Goal: Task Accomplishment & Management: Manage account settings

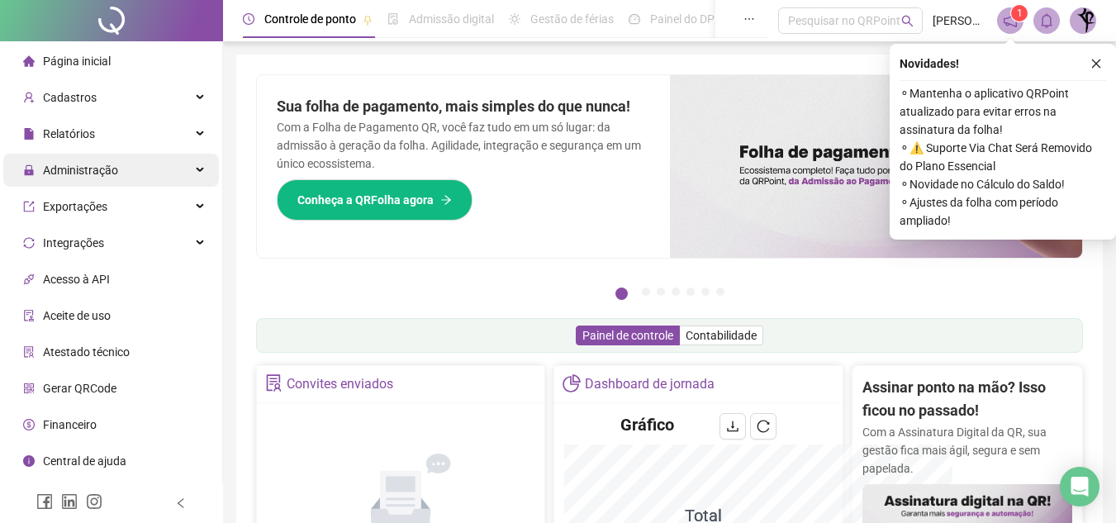
click at [92, 176] on span "Administração" at bounding box center [80, 170] width 75 height 13
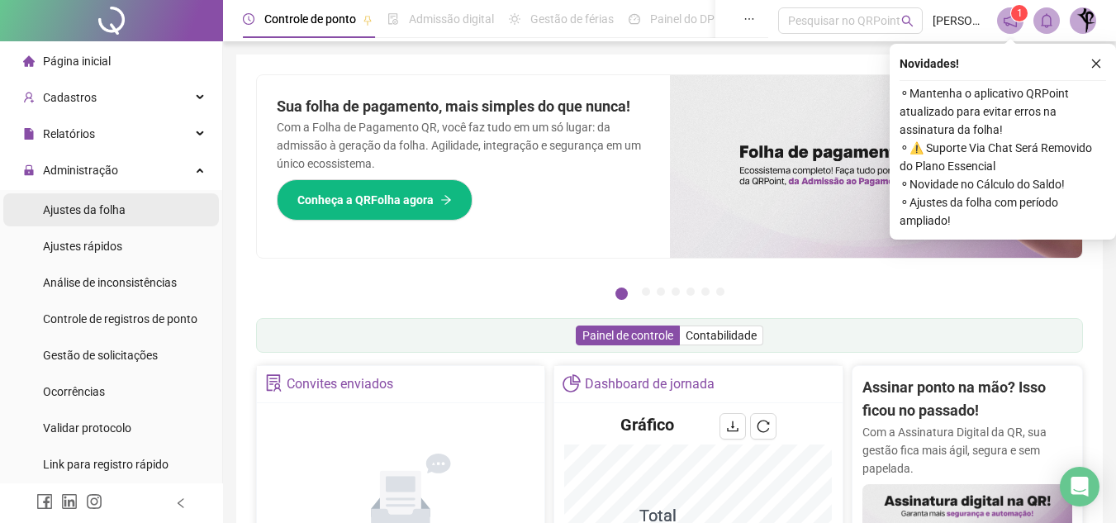
drag, startPoint x: 138, startPoint y: 216, endPoint x: 154, endPoint y: 203, distance: 20.6
click at [142, 214] on li "Ajustes da folha" at bounding box center [111, 209] width 216 height 33
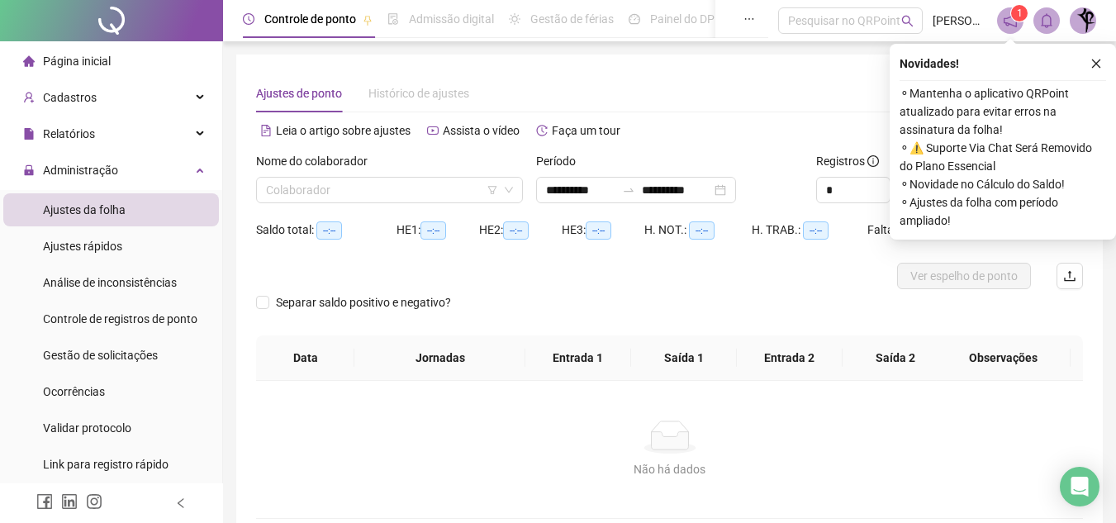
type input "**********"
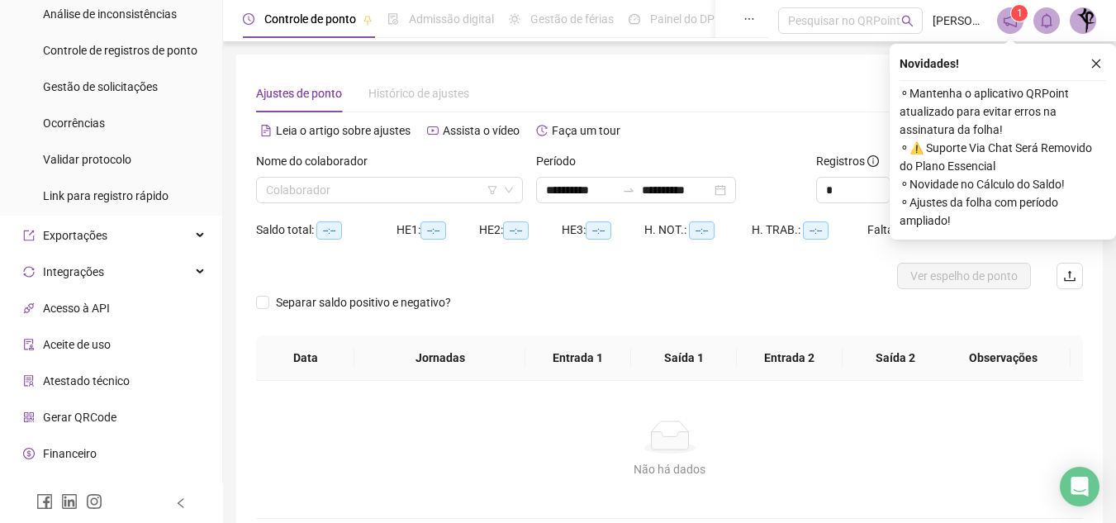
scroll to position [291, 0]
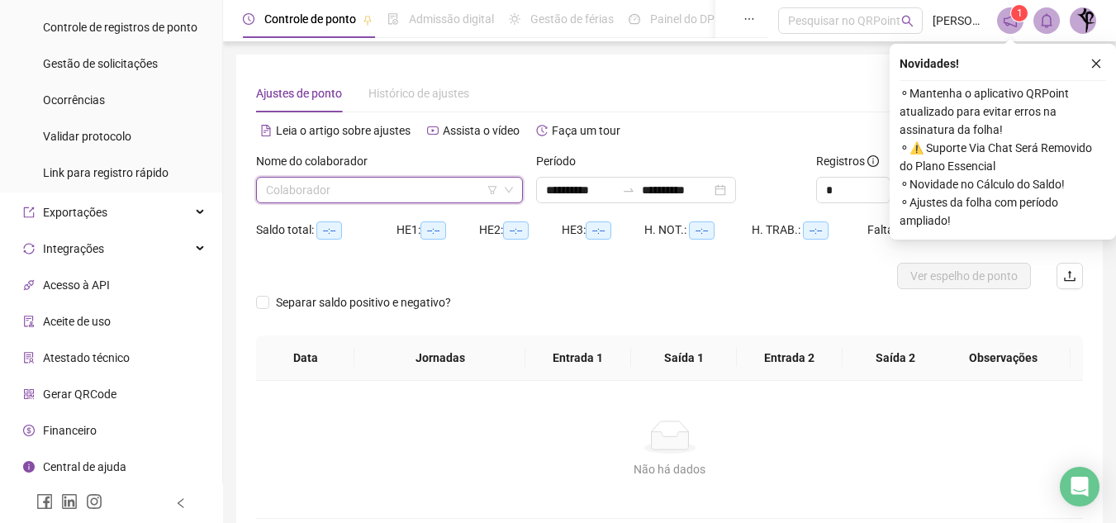
click at [360, 187] on input "search" at bounding box center [382, 190] width 232 height 25
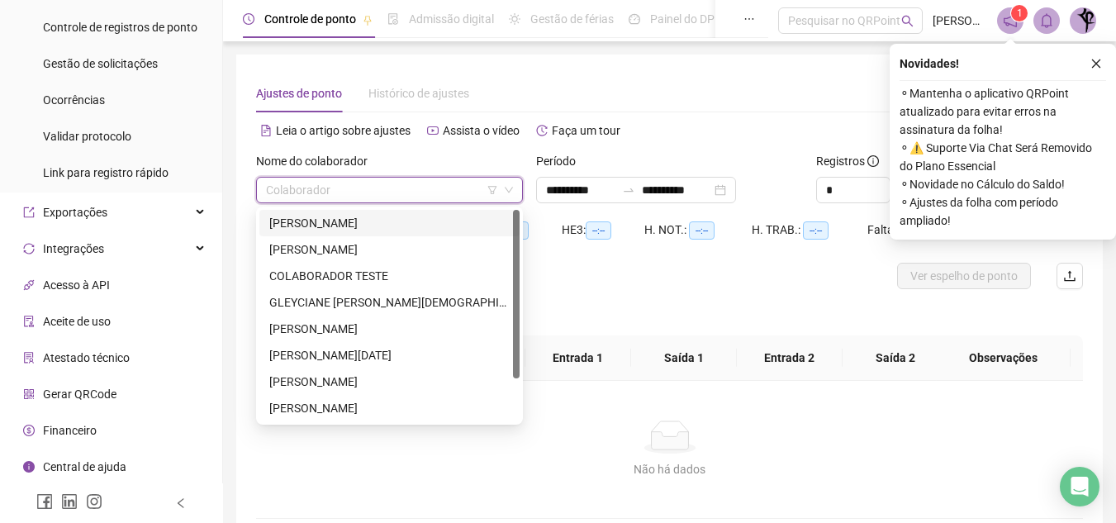
click at [356, 219] on div "[PERSON_NAME]" at bounding box center [389, 223] width 240 height 18
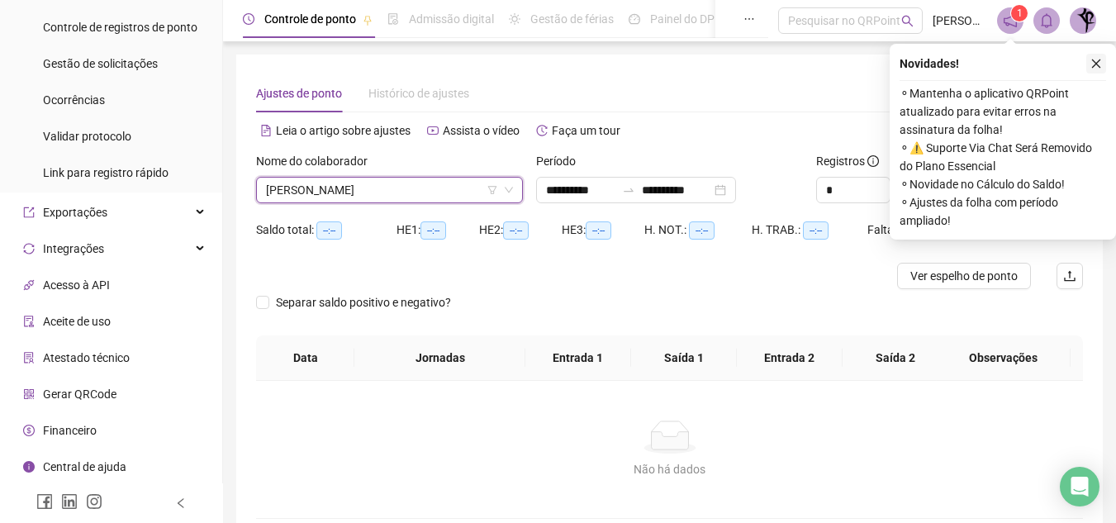
click at [1089, 64] on button "button" at bounding box center [1096, 64] width 20 height 20
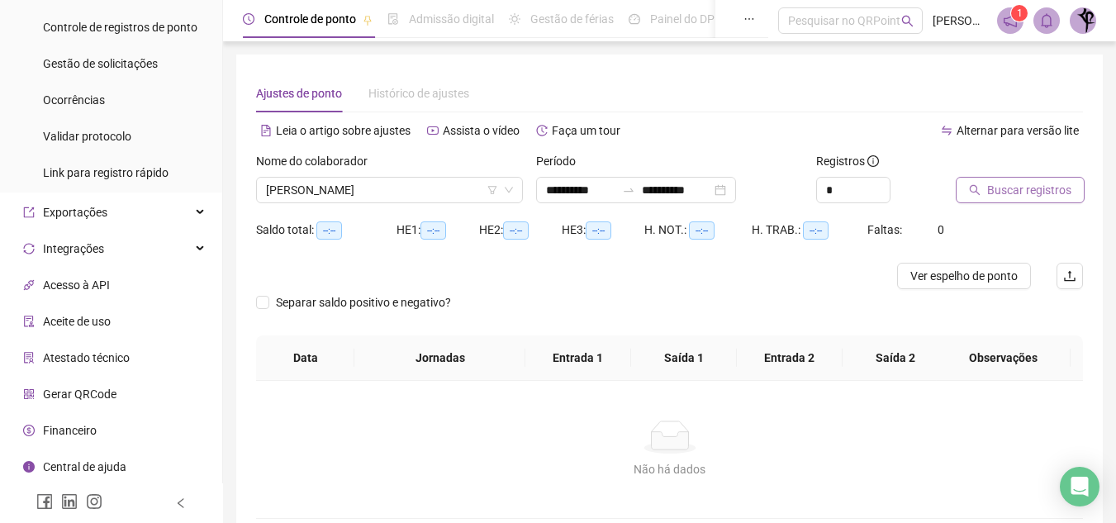
click at [1030, 191] on span "Buscar registros" at bounding box center [1029, 190] width 84 height 18
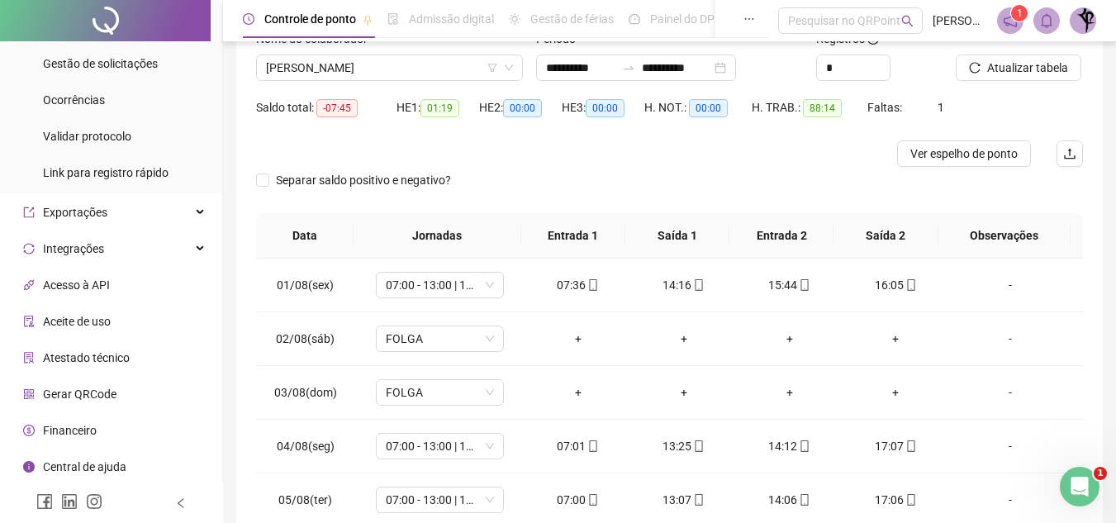
scroll to position [0, 0]
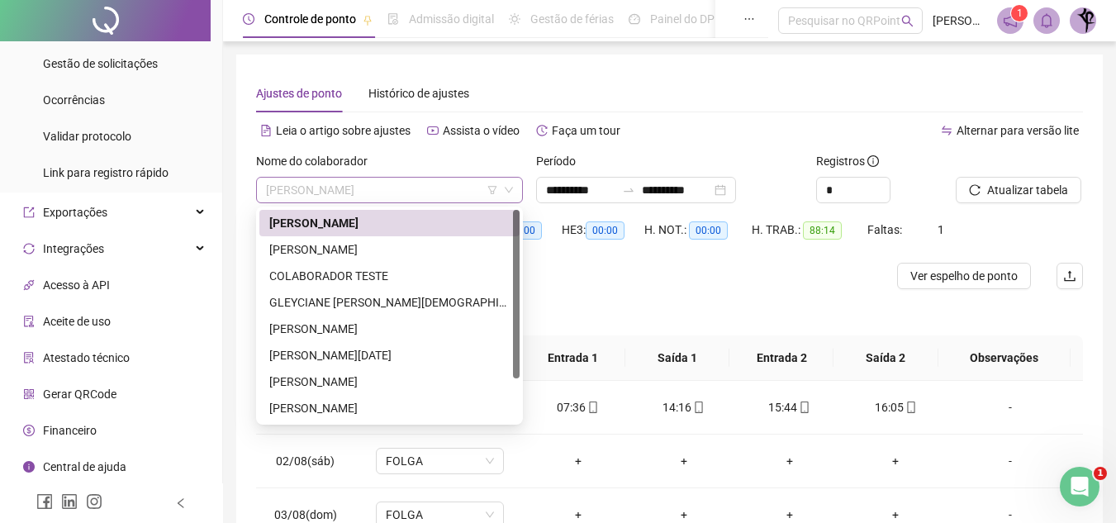
click at [456, 187] on span "[PERSON_NAME]" at bounding box center [389, 190] width 247 height 25
click at [395, 249] on div "[PERSON_NAME]" at bounding box center [389, 249] width 240 height 18
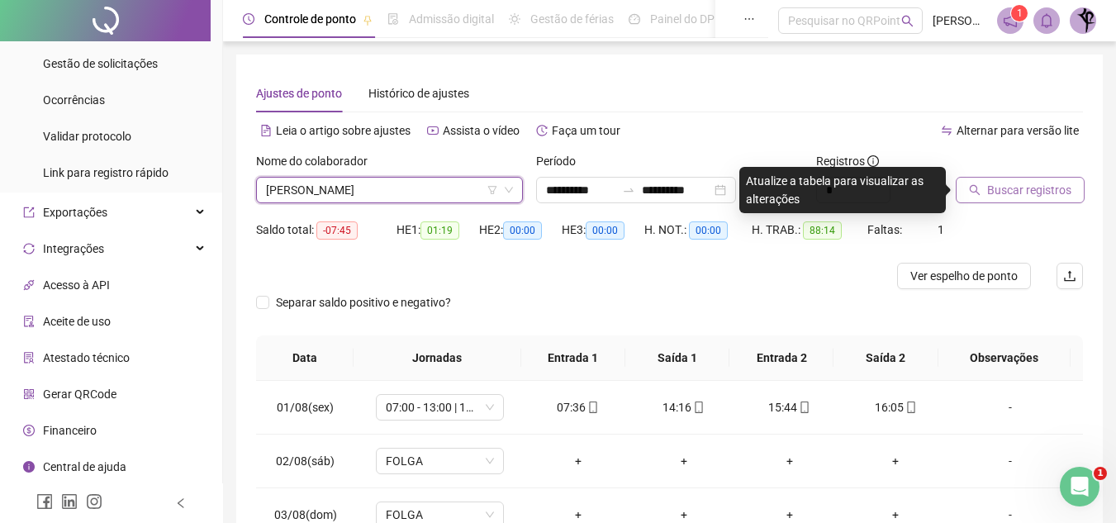
click at [1022, 189] on span "Buscar registros" at bounding box center [1029, 190] width 84 height 18
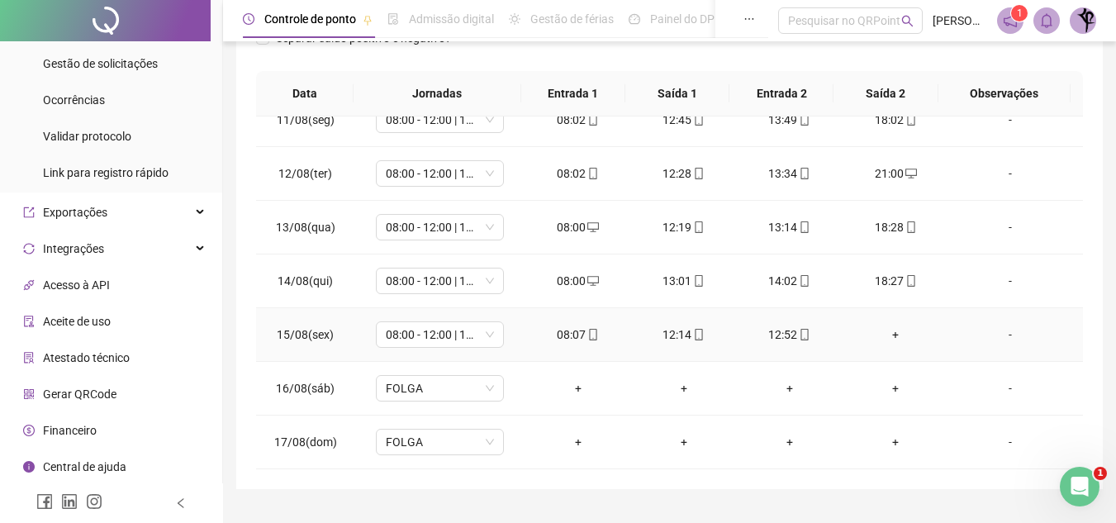
scroll to position [367, 0]
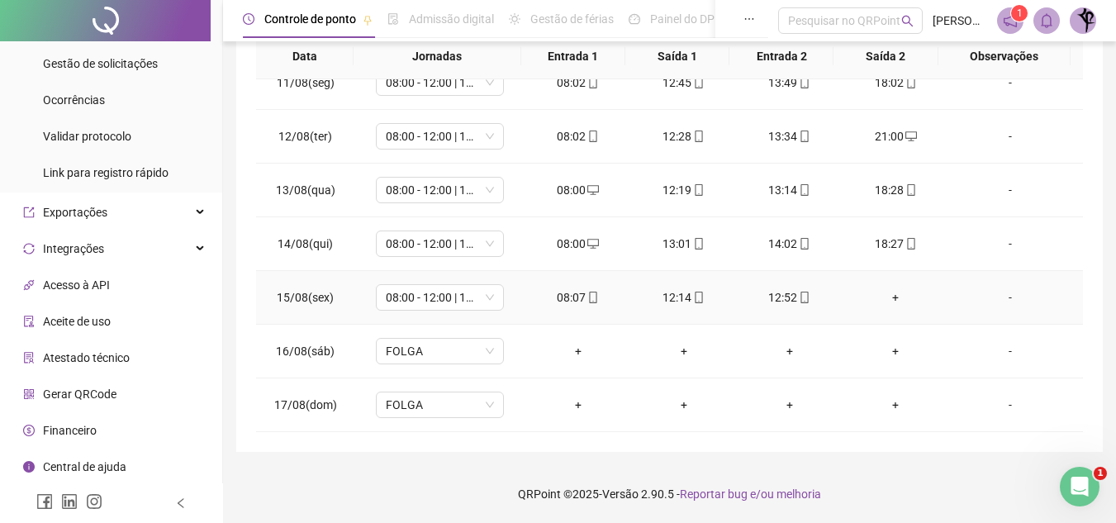
click at [684, 296] on div "12:14" at bounding box center [683, 297] width 79 height 18
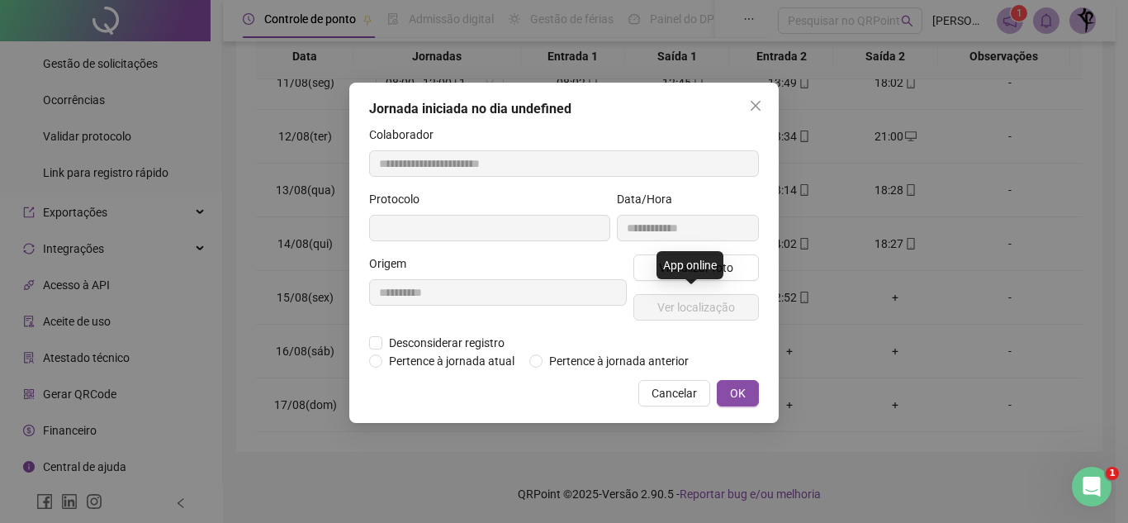
type input "**********"
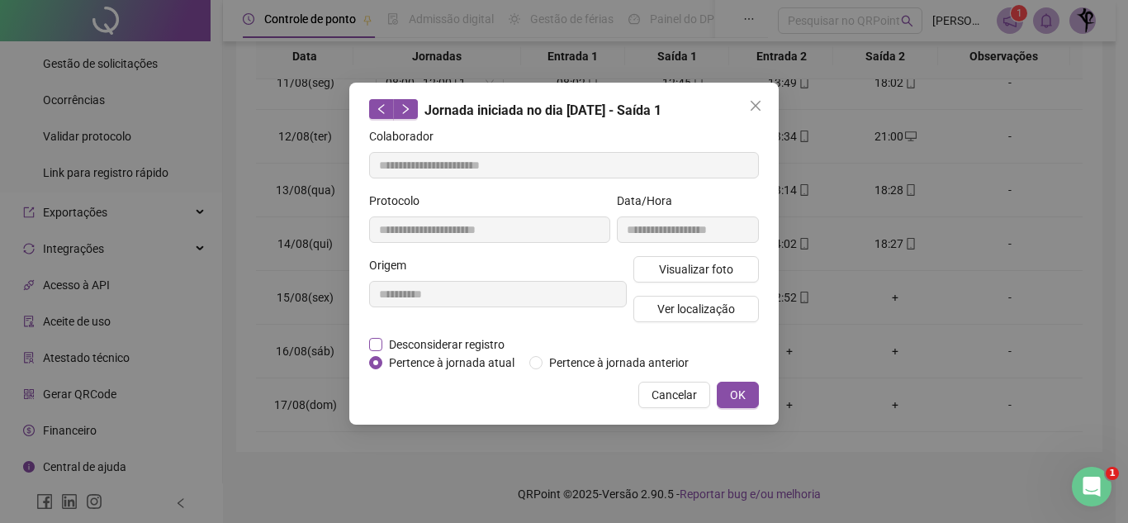
click at [382, 345] on label "Desconsiderar registro" at bounding box center [446, 344] width 154 height 18
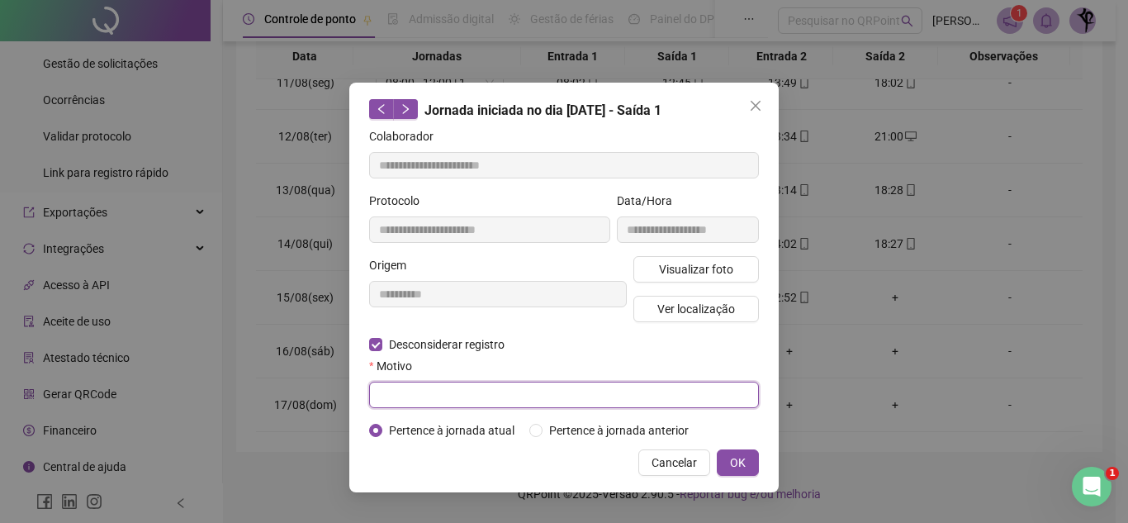
click at [382, 385] on input "text" at bounding box center [564, 395] width 390 height 26
type input "**********"
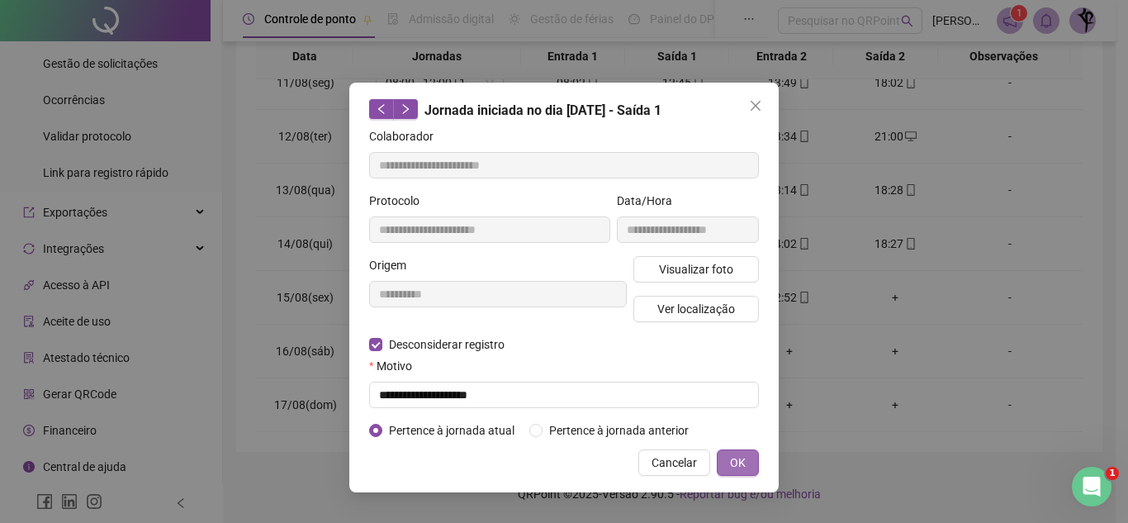
click at [744, 466] on span "OK" at bounding box center [738, 462] width 16 height 18
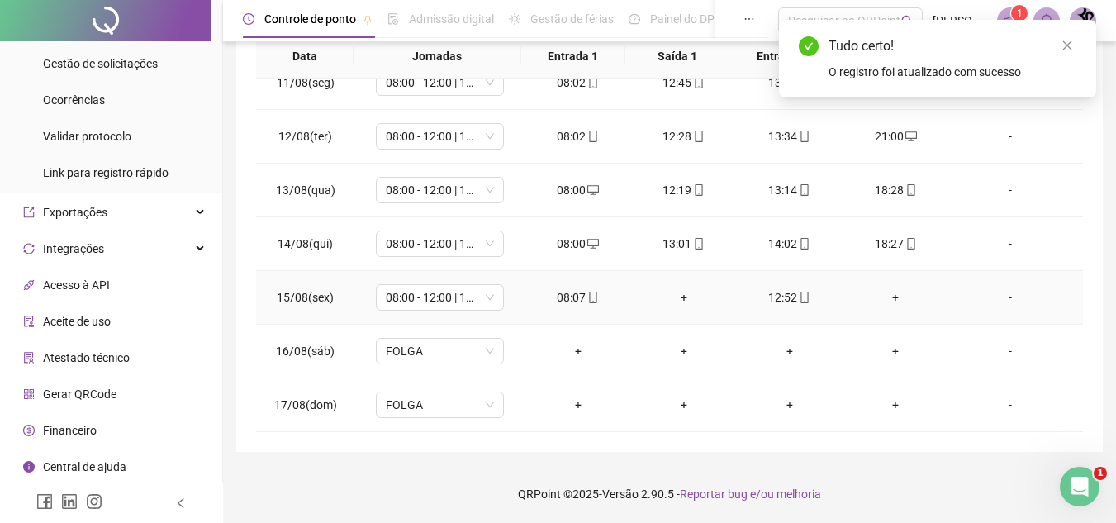
click at [674, 297] on div "+" at bounding box center [683, 297] width 79 height 18
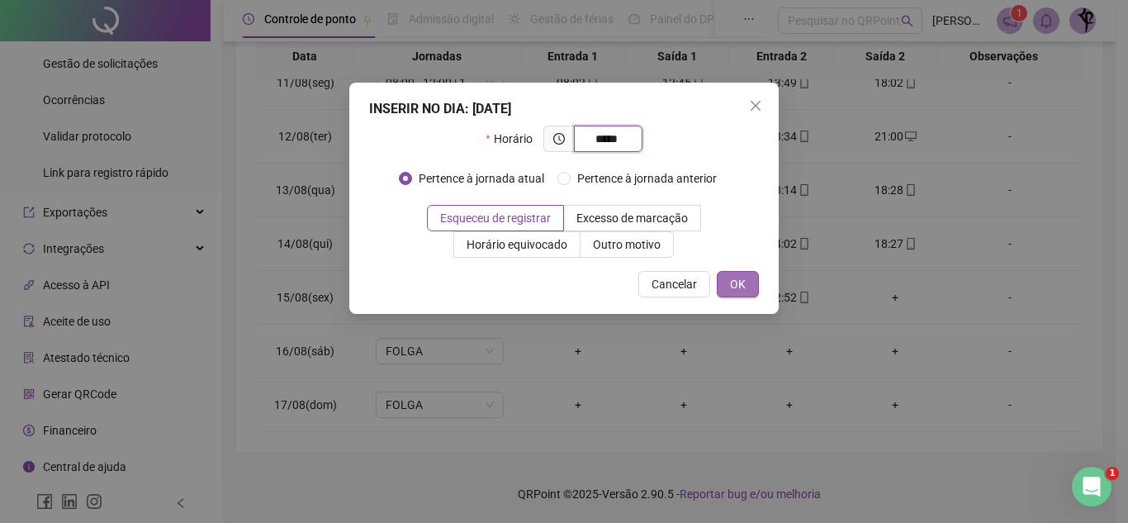
type input "*****"
click at [741, 287] on span "OK" at bounding box center [738, 284] width 16 height 18
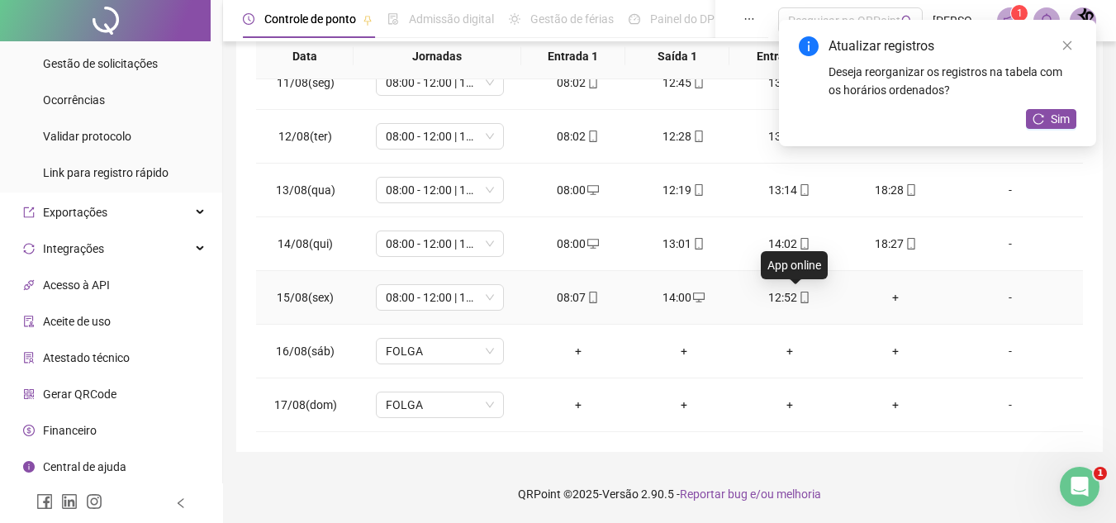
click at [799, 298] on icon "mobile" at bounding box center [805, 297] width 12 height 12
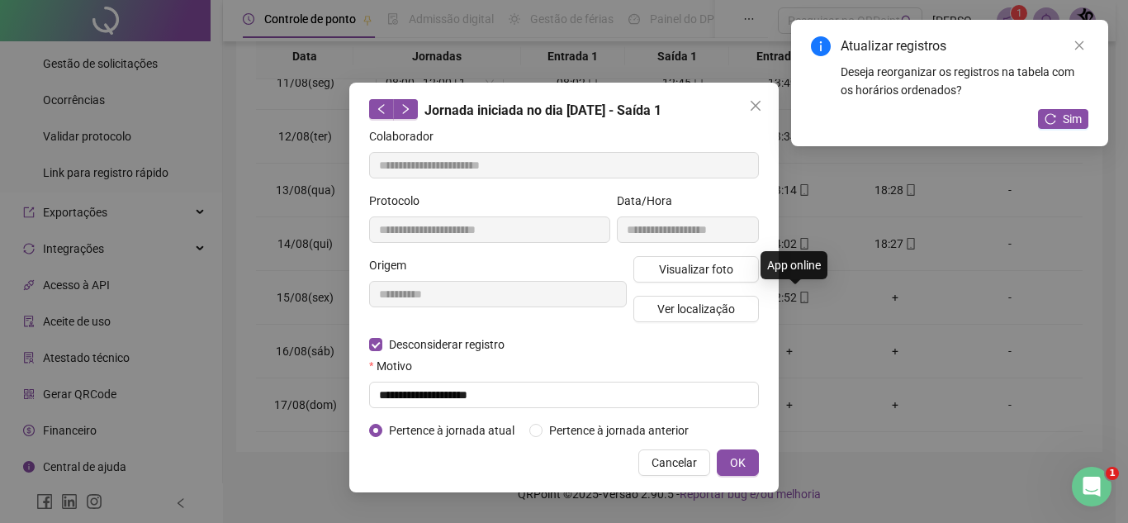
type input "**********"
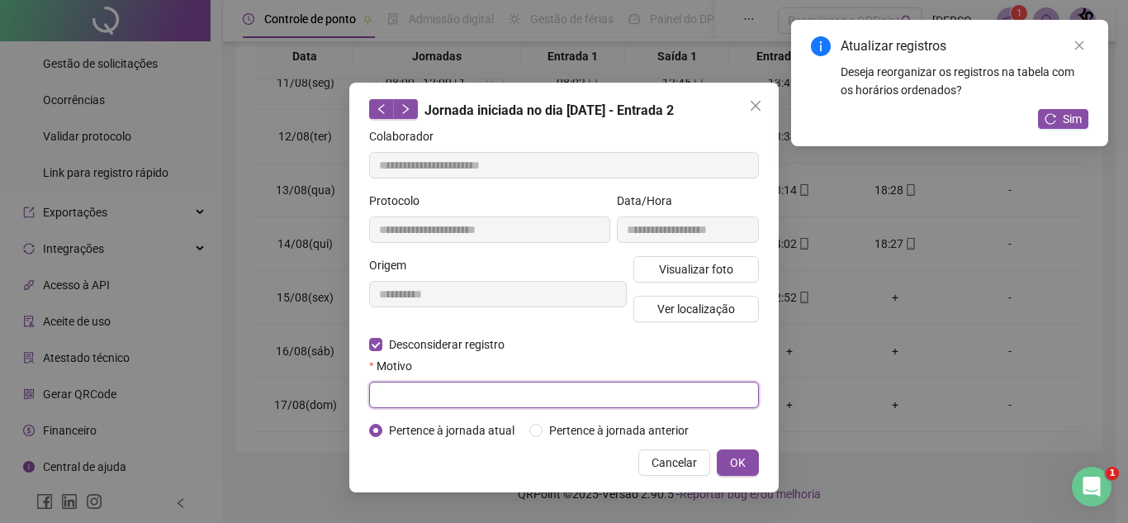
click at [438, 392] on input "text" at bounding box center [564, 395] width 390 height 26
type input "**********"
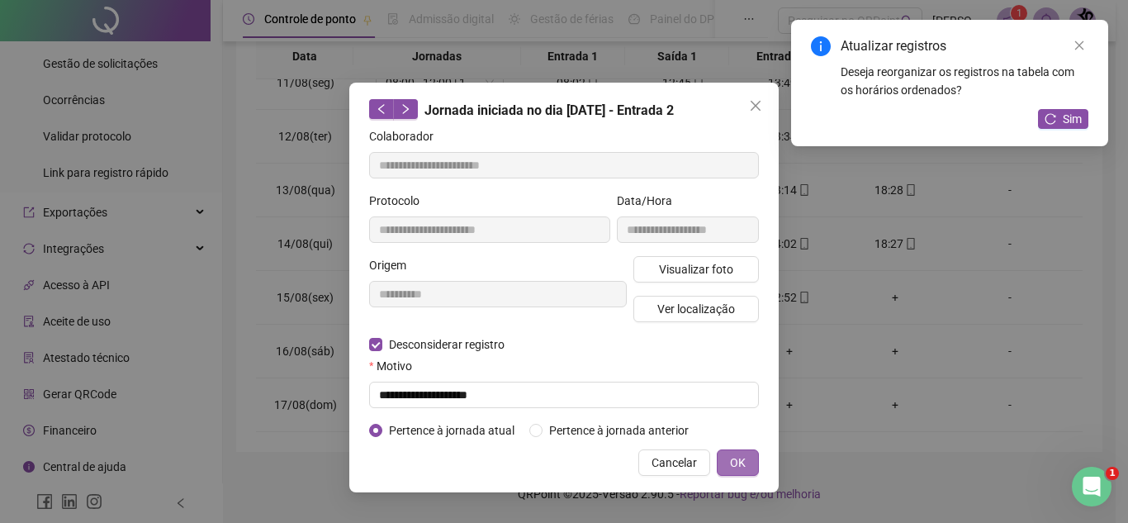
click at [738, 463] on span "OK" at bounding box center [738, 462] width 16 height 18
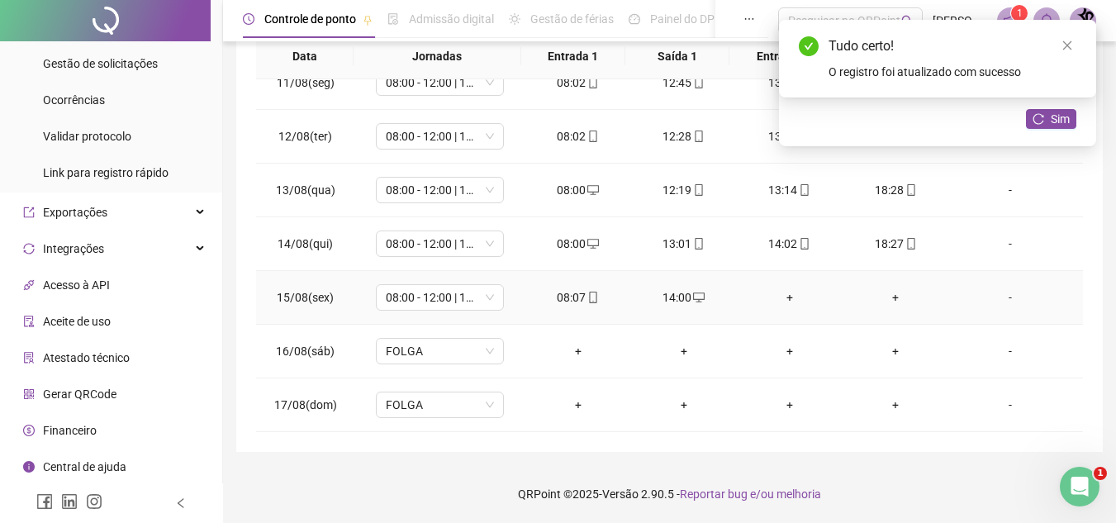
click at [781, 297] on div "+" at bounding box center [789, 297] width 79 height 18
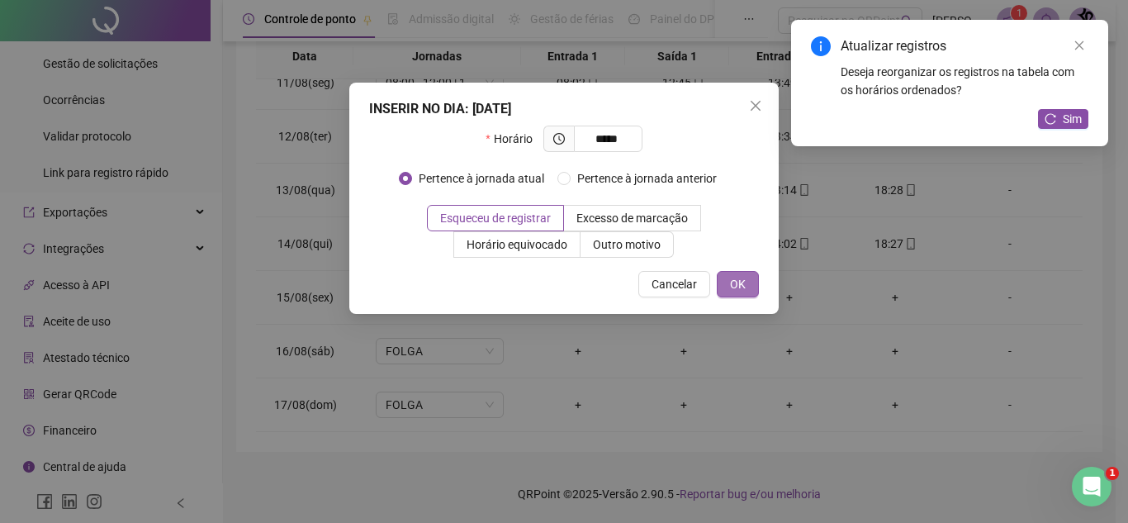
type input "*****"
click at [732, 282] on span "OK" at bounding box center [738, 284] width 16 height 18
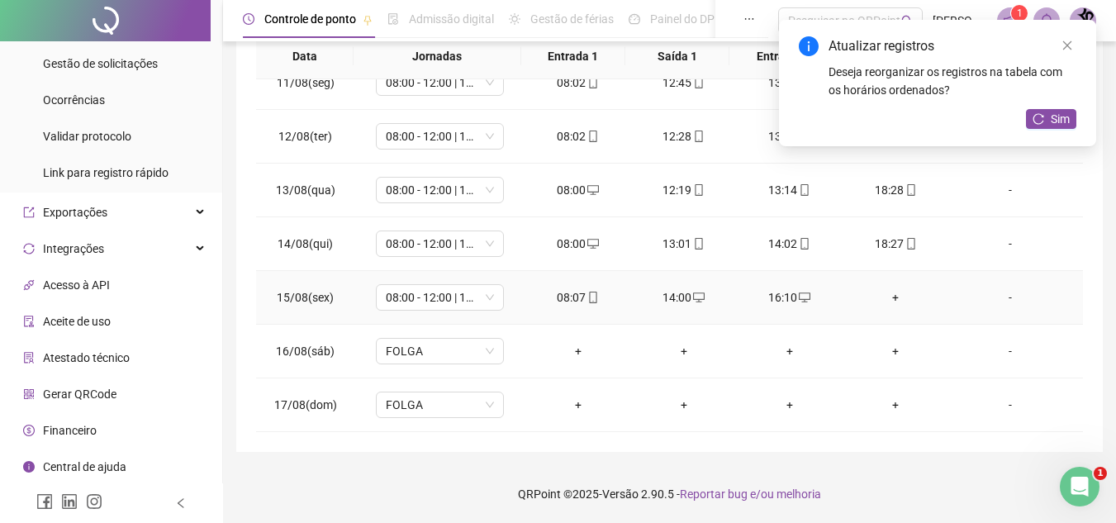
click at [886, 300] on div "+" at bounding box center [894, 297] width 79 height 18
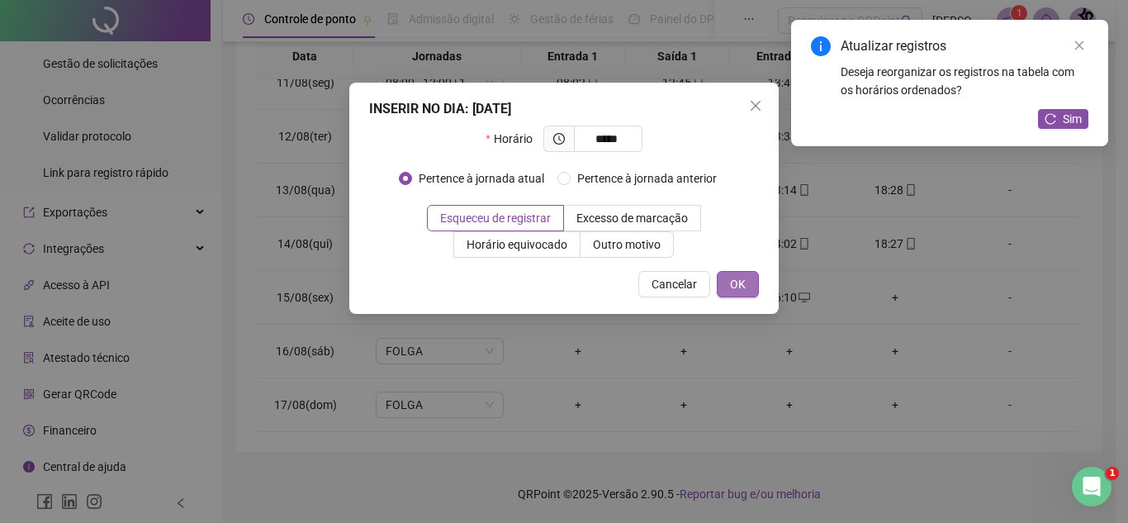
type input "*****"
click at [734, 286] on span "OK" at bounding box center [738, 284] width 16 height 18
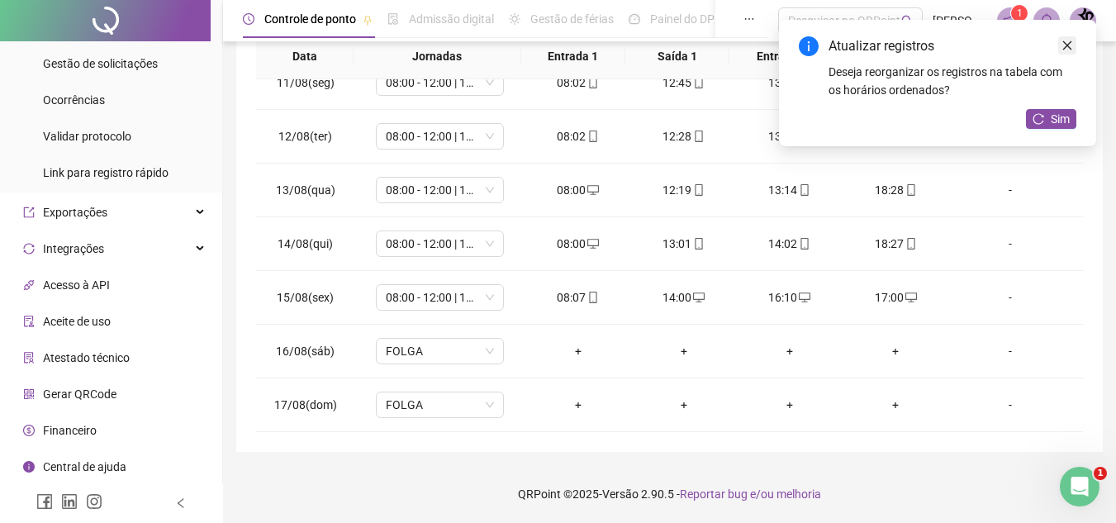
click at [1065, 45] on icon "close" at bounding box center [1067, 46] width 12 height 12
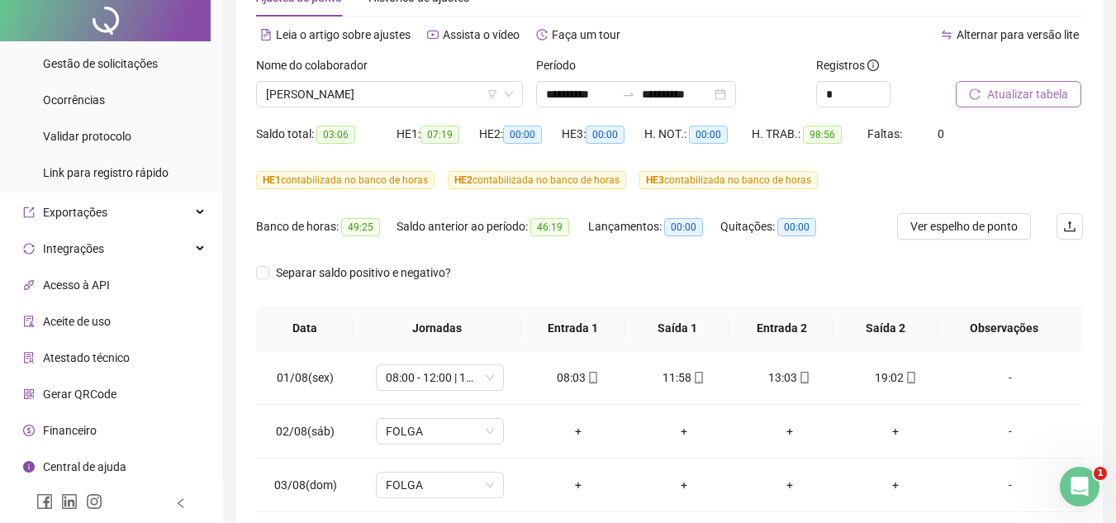
scroll to position [0, 0]
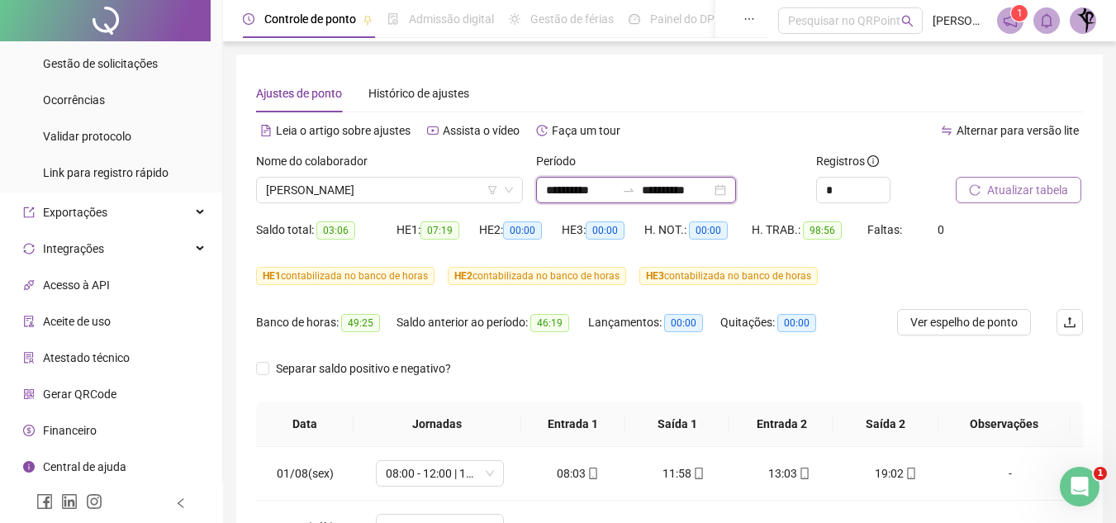
click at [705, 194] on input "**********" at bounding box center [676, 190] width 69 height 18
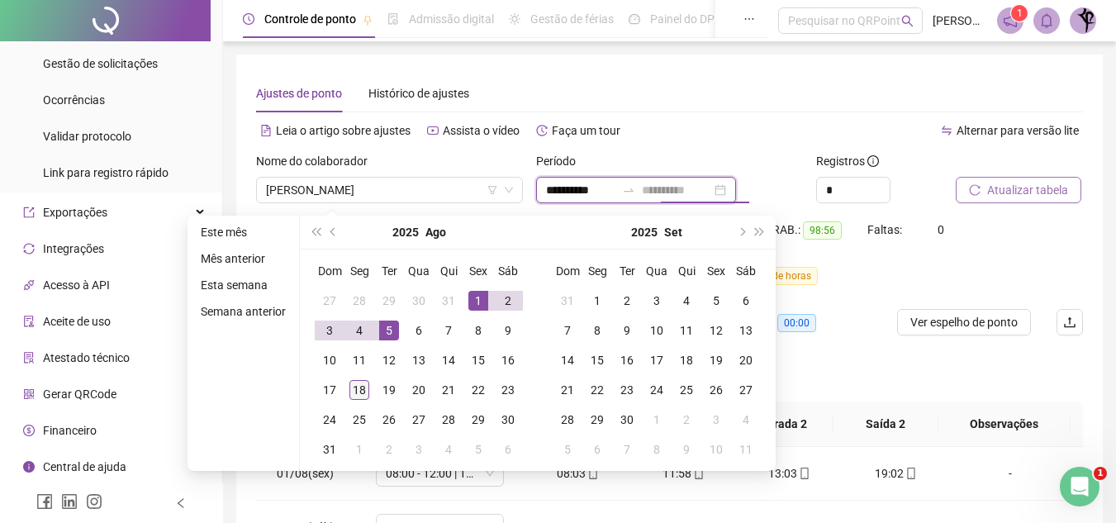
type input "**********"
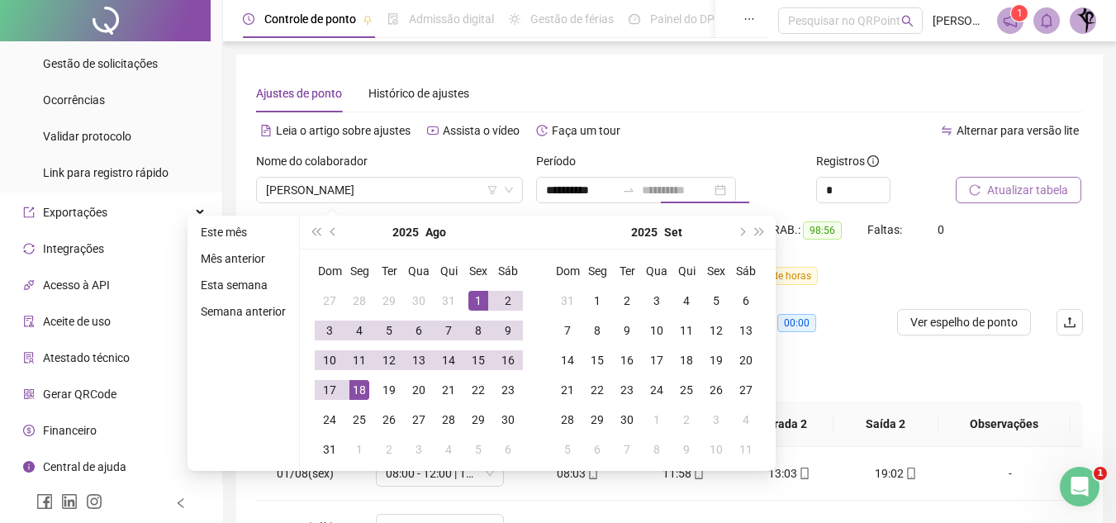
click at [358, 384] on div "18" at bounding box center [359, 390] width 20 height 20
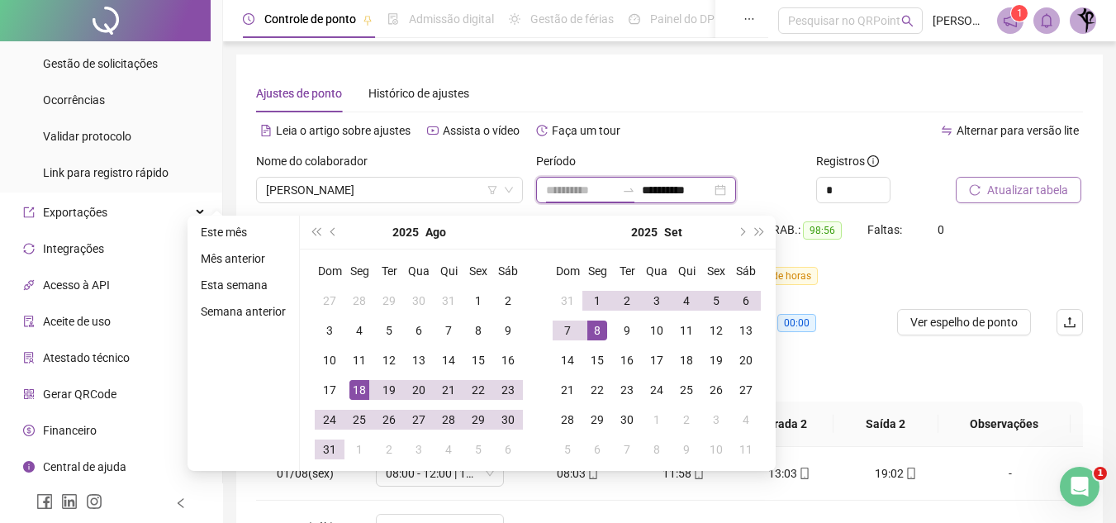
type input "**********"
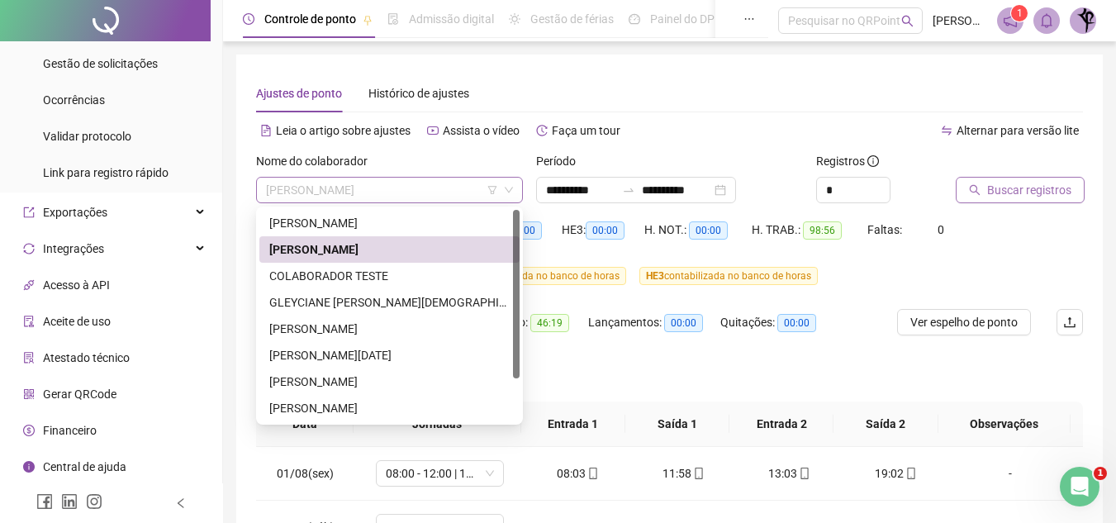
click at [422, 195] on span "[PERSON_NAME]" at bounding box center [389, 190] width 247 height 25
click at [404, 295] on div "GLEYCIANE [PERSON_NAME][DEMOGRAPHIC_DATA]" at bounding box center [389, 302] width 240 height 18
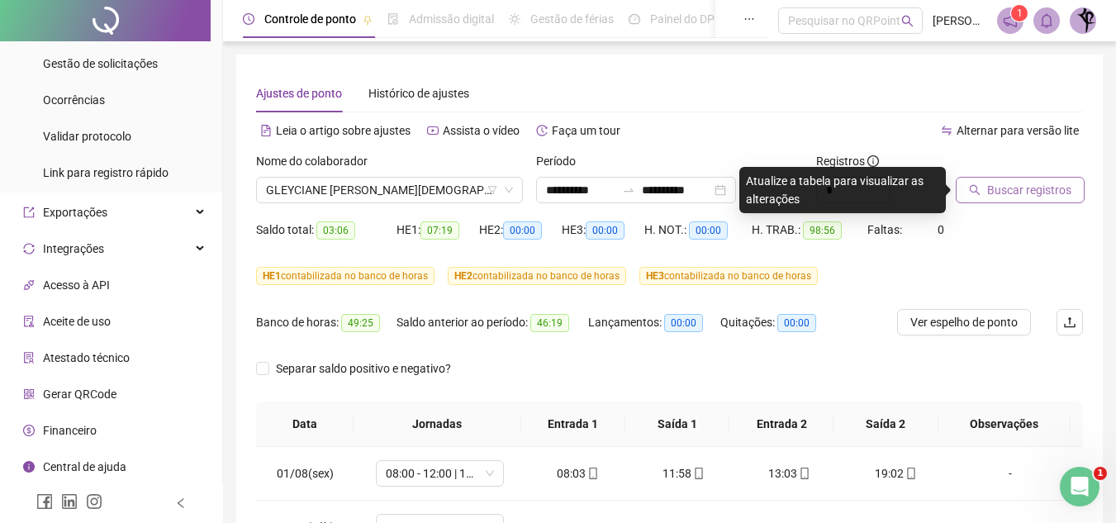
click at [1001, 188] on span "Buscar registros" at bounding box center [1029, 190] width 84 height 18
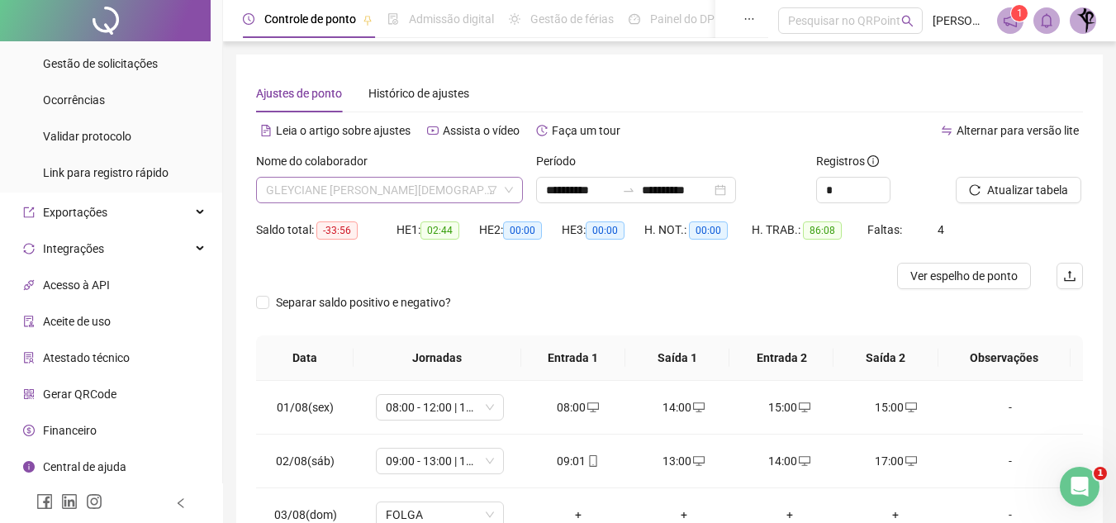
click at [457, 193] on span "GLEYCIANE [PERSON_NAME][DEMOGRAPHIC_DATA]" at bounding box center [389, 190] width 247 height 25
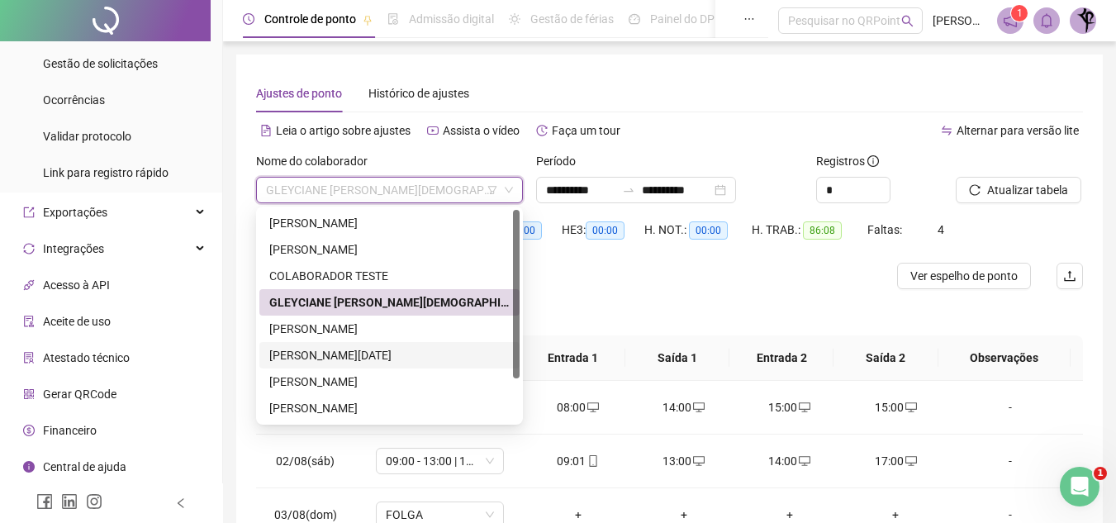
click at [382, 354] on div "[PERSON_NAME][DATE]" at bounding box center [389, 355] width 240 height 18
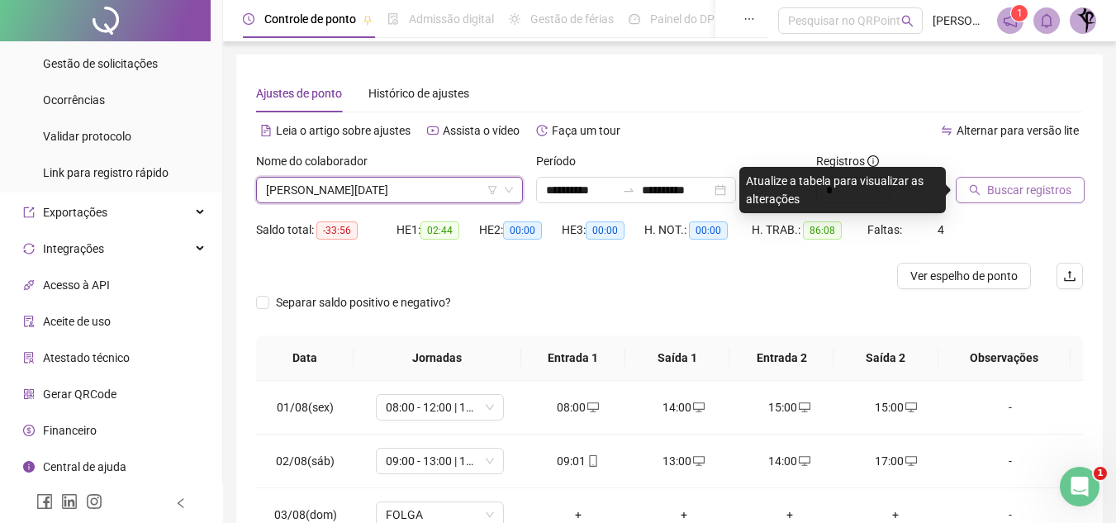
click at [1010, 192] on span "Buscar registros" at bounding box center [1029, 190] width 84 height 18
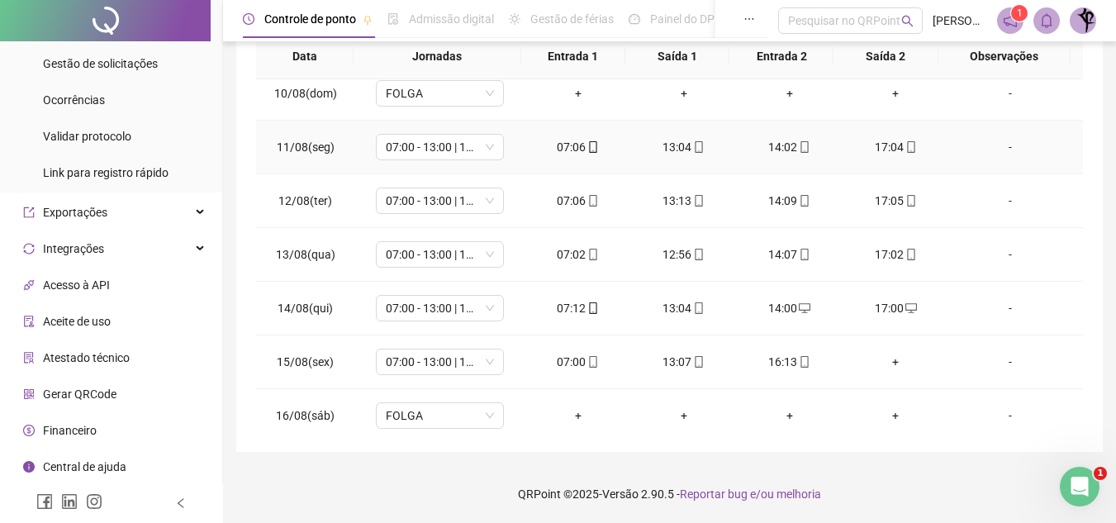
scroll to position [614, 0]
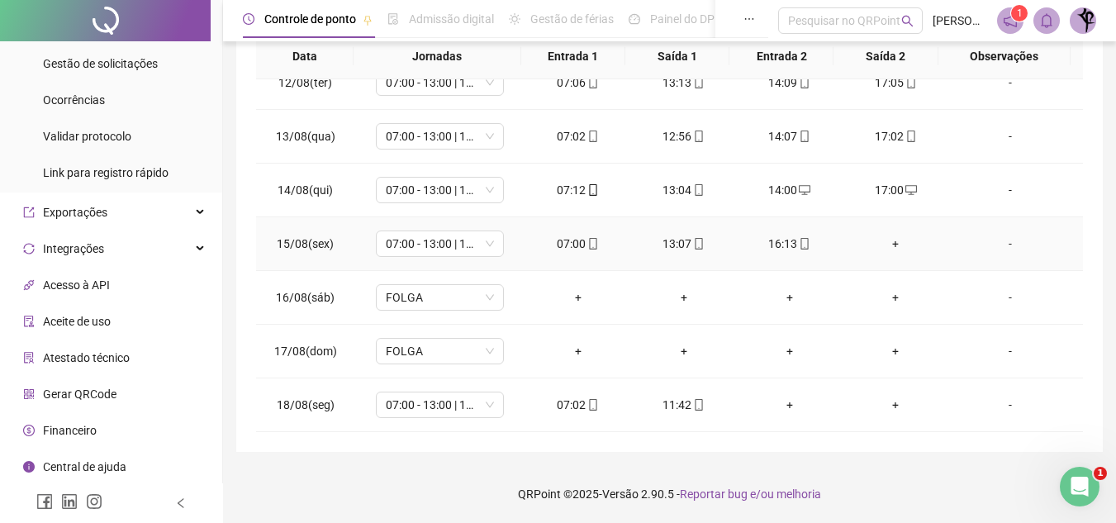
click at [883, 248] on div "+" at bounding box center [894, 244] width 79 height 18
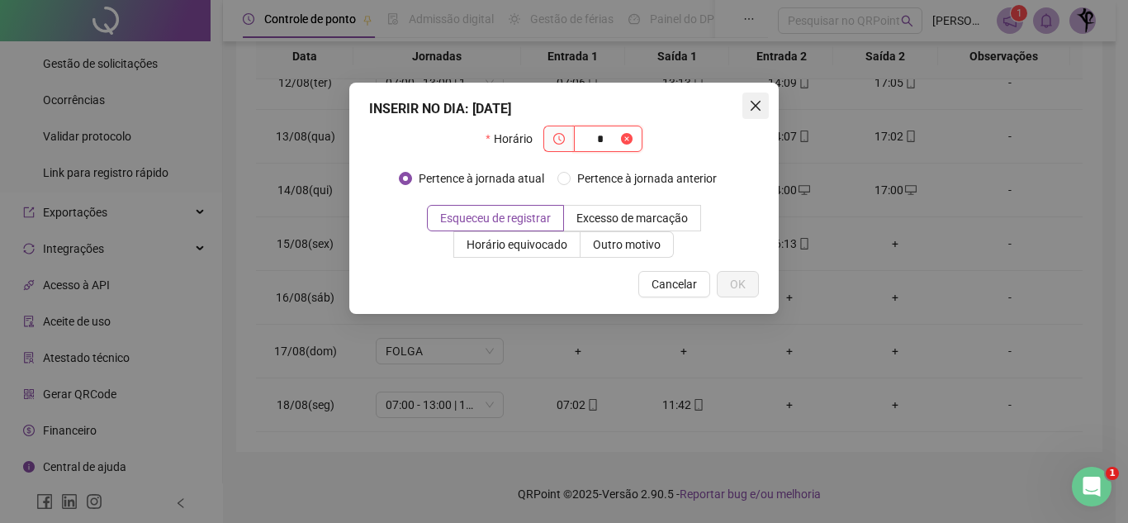
type input "*"
click at [761, 106] on icon "close" at bounding box center [755, 105] width 13 height 13
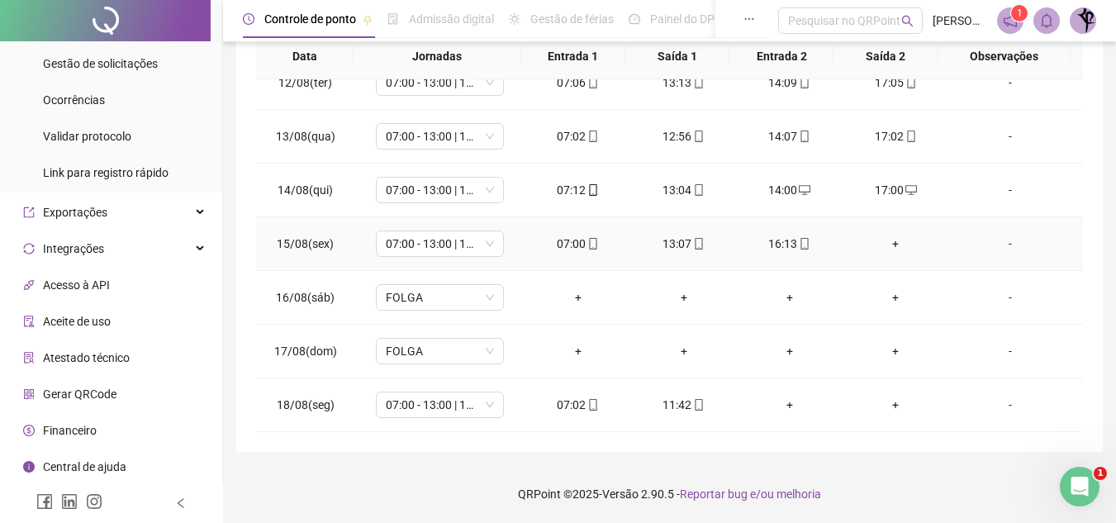
click at [882, 244] on div "+" at bounding box center [894, 244] width 79 height 18
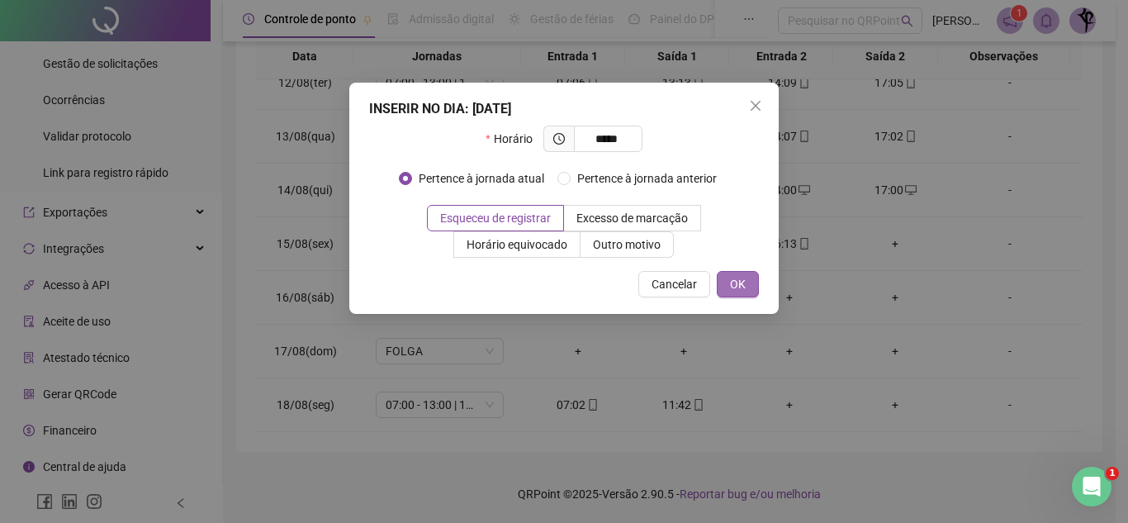
type input "*****"
click at [751, 283] on button "OK" at bounding box center [738, 284] width 42 height 26
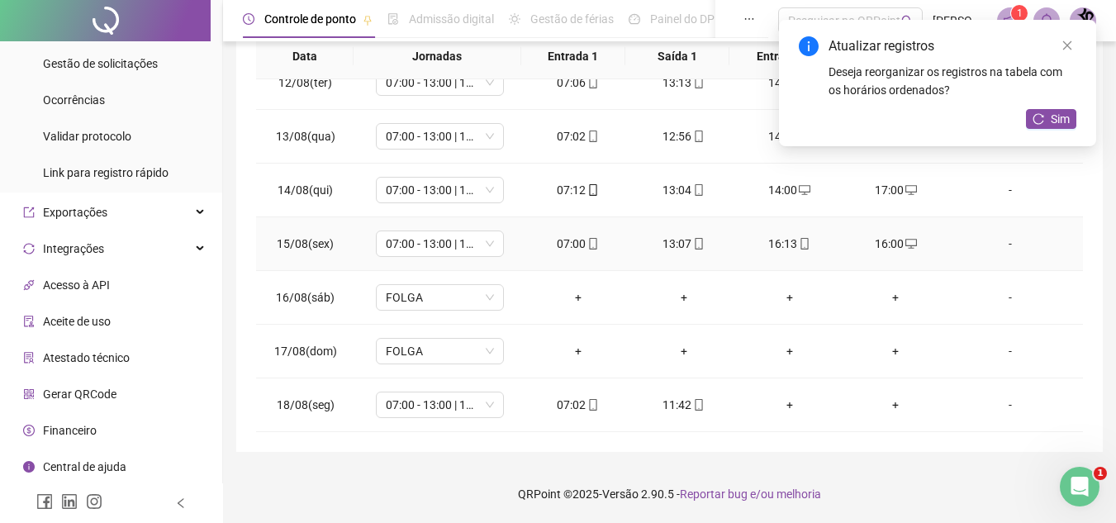
click at [789, 239] on div "16:13" at bounding box center [789, 244] width 79 height 18
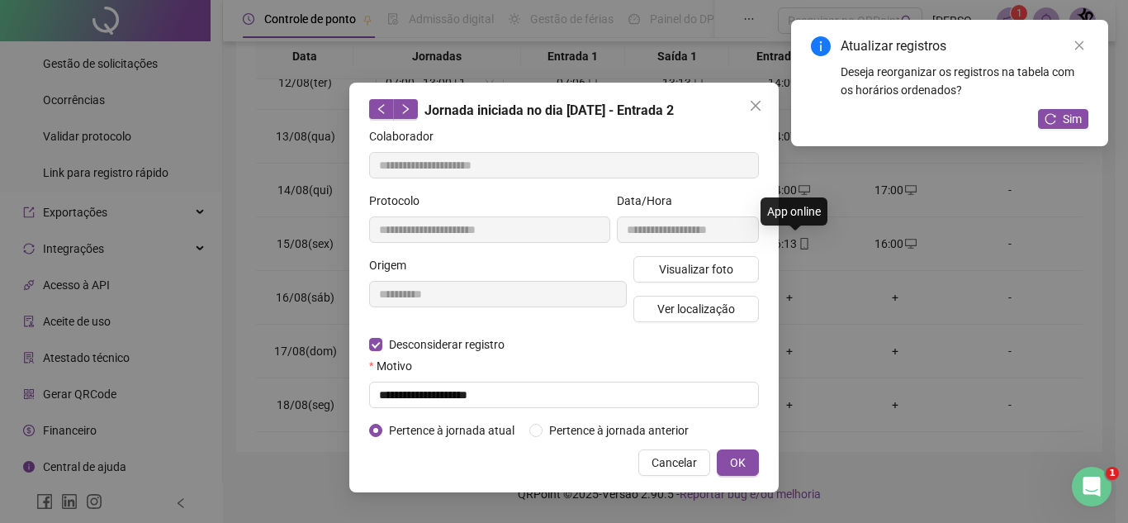
type input "**********"
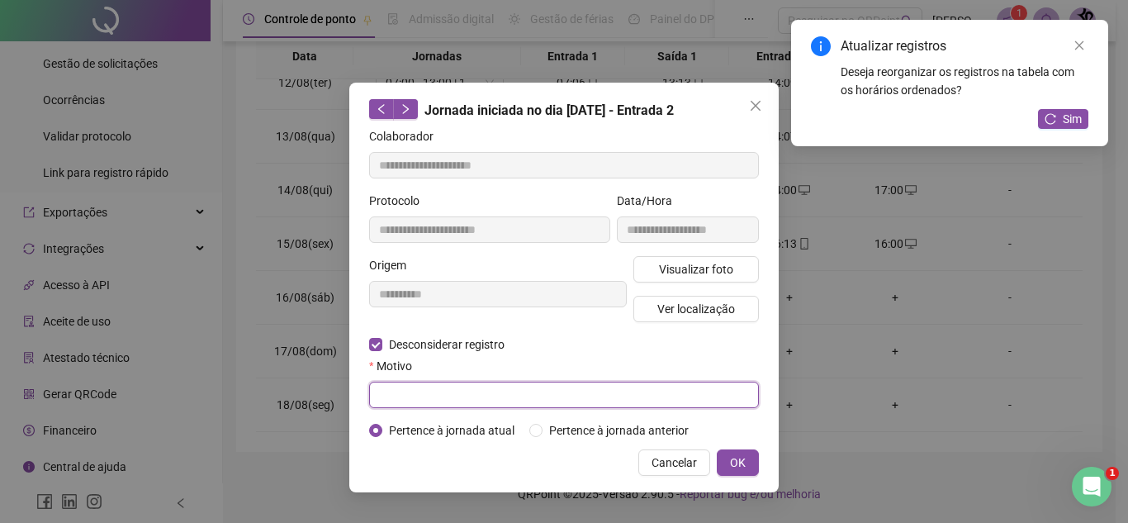
click at [448, 400] on input "text" at bounding box center [564, 395] width 390 height 26
type input "**********"
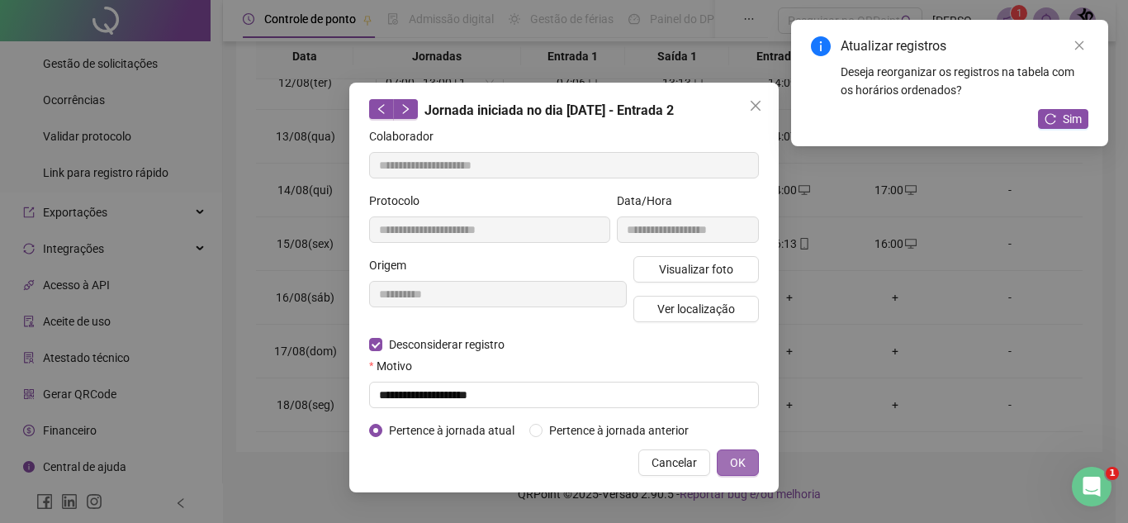
click at [731, 472] on button "OK" at bounding box center [738, 462] width 42 height 26
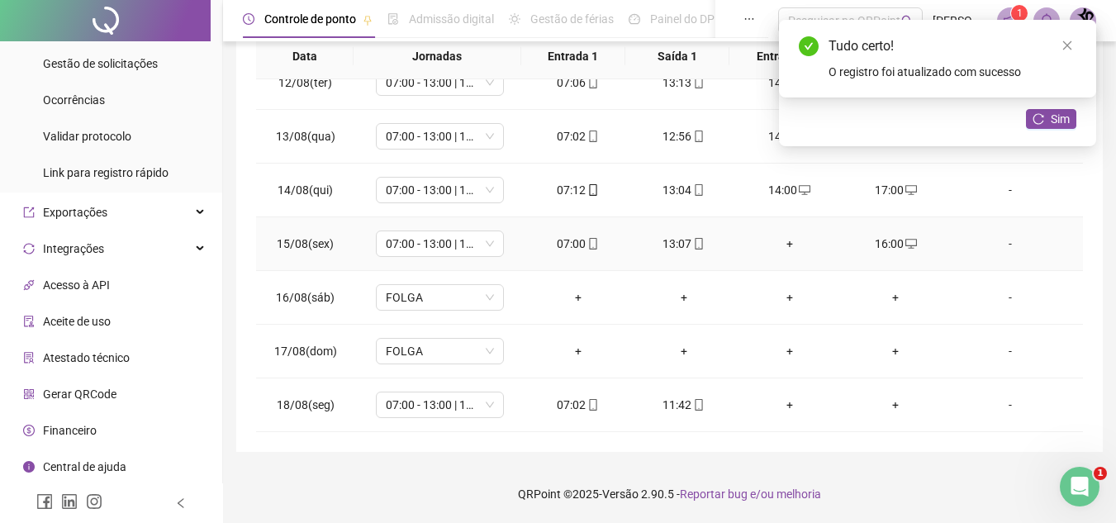
click at [777, 244] on div "+" at bounding box center [789, 244] width 79 height 18
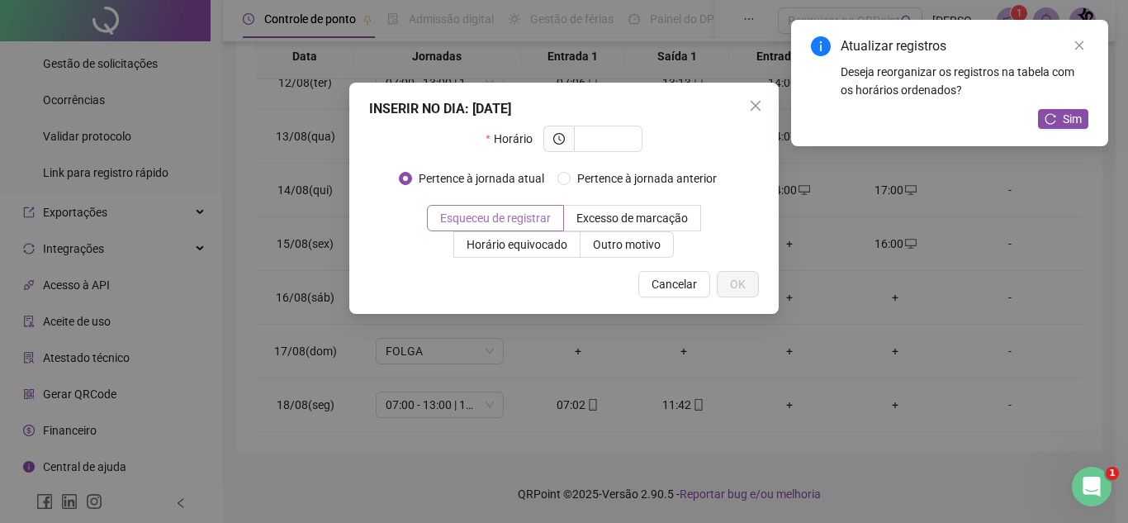
drag, startPoint x: 437, startPoint y: 216, endPoint x: 554, endPoint y: 218, distance: 117.3
click at [554, 218] on span at bounding box center [495, 218] width 135 height 25
click at [496, 209] on label "Esqueceu de registrar" at bounding box center [495, 218] width 137 height 26
click at [607, 139] on input "text" at bounding box center [606, 139] width 45 height 18
click at [751, 107] on icon "close" at bounding box center [755, 105] width 13 height 13
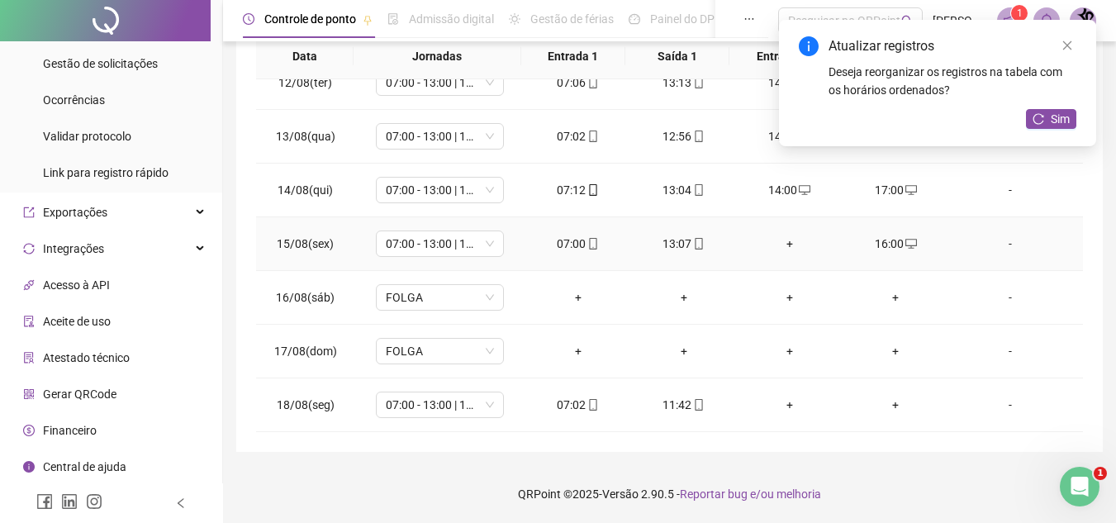
click at [782, 243] on div "+" at bounding box center [789, 244] width 79 height 18
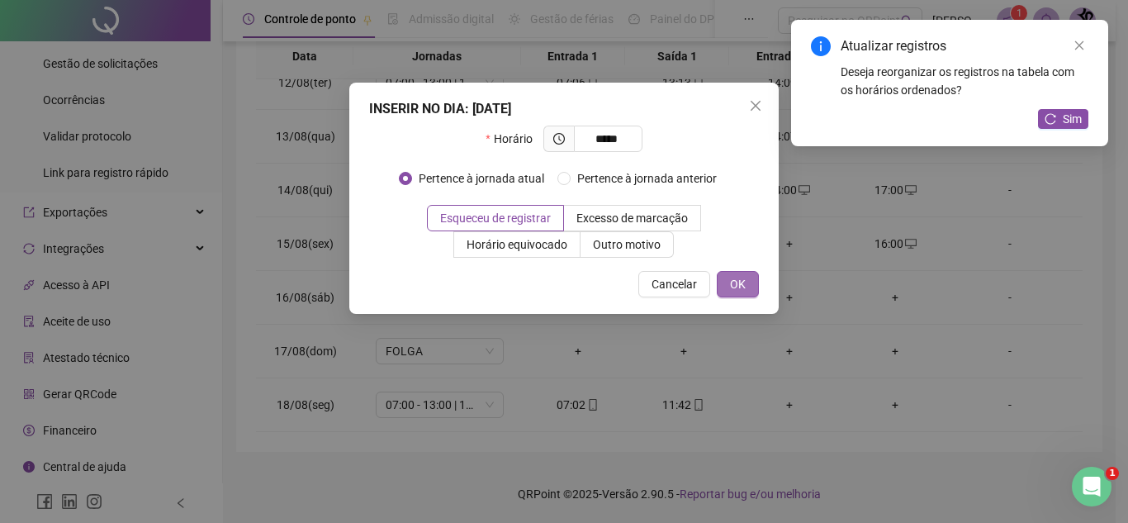
type input "*****"
click at [747, 290] on button "OK" at bounding box center [738, 284] width 42 height 26
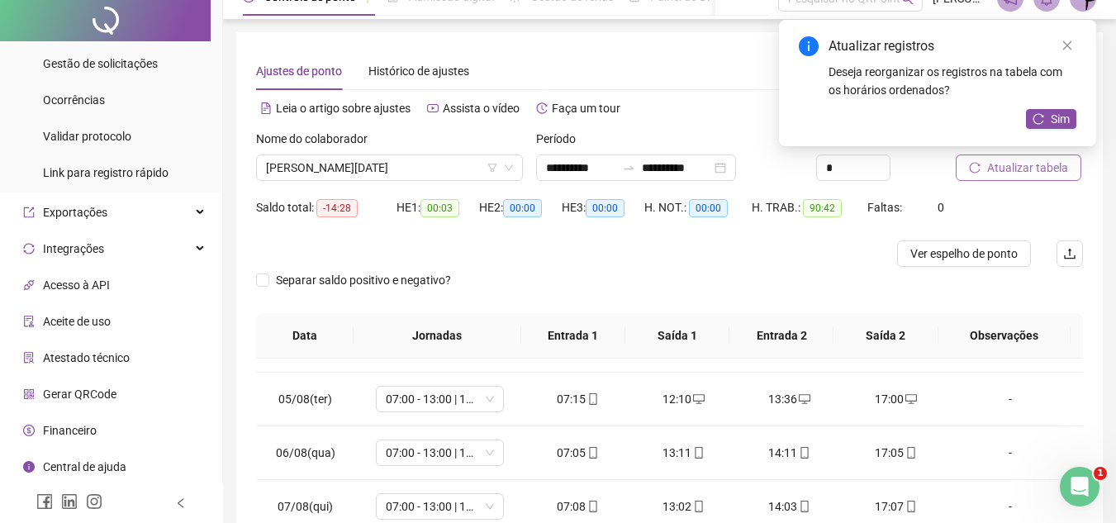
scroll to position [0, 0]
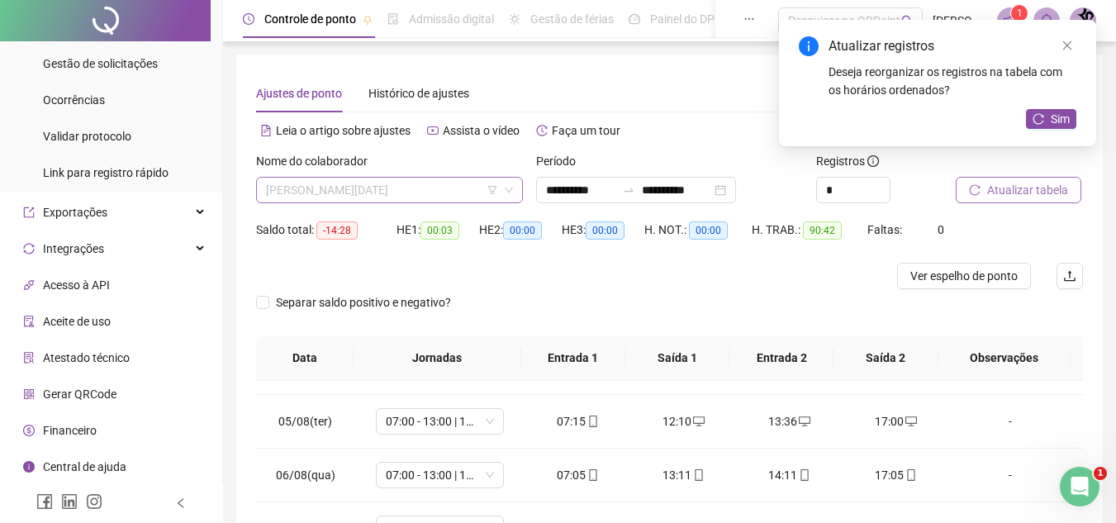
click at [448, 201] on span "[PERSON_NAME][DATE]" at bounding box center [389, 190] width 247 height 25
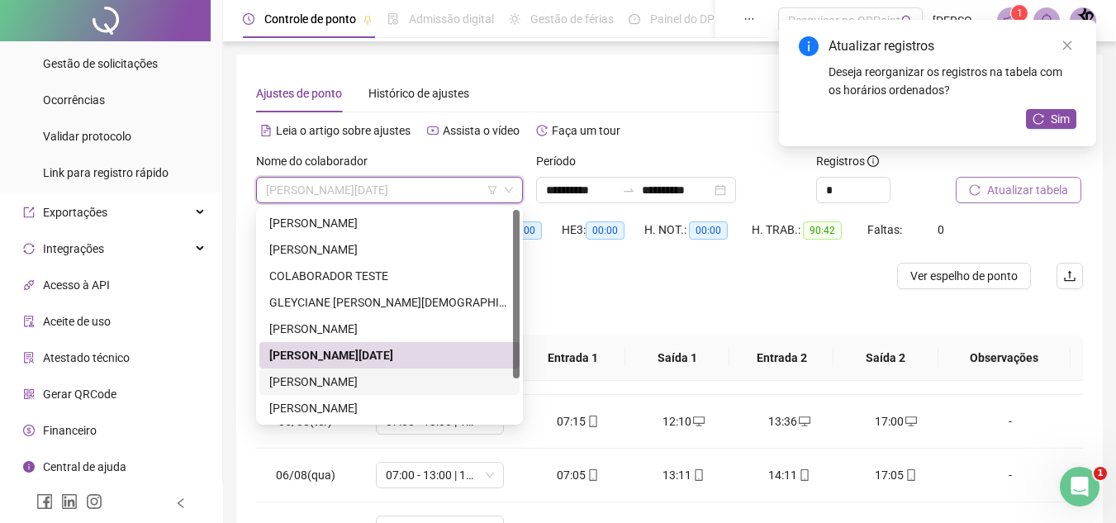
click at [362, 387] on div "[PERSON_NAME]" at bounding box center [389, 381] width 240 height 18
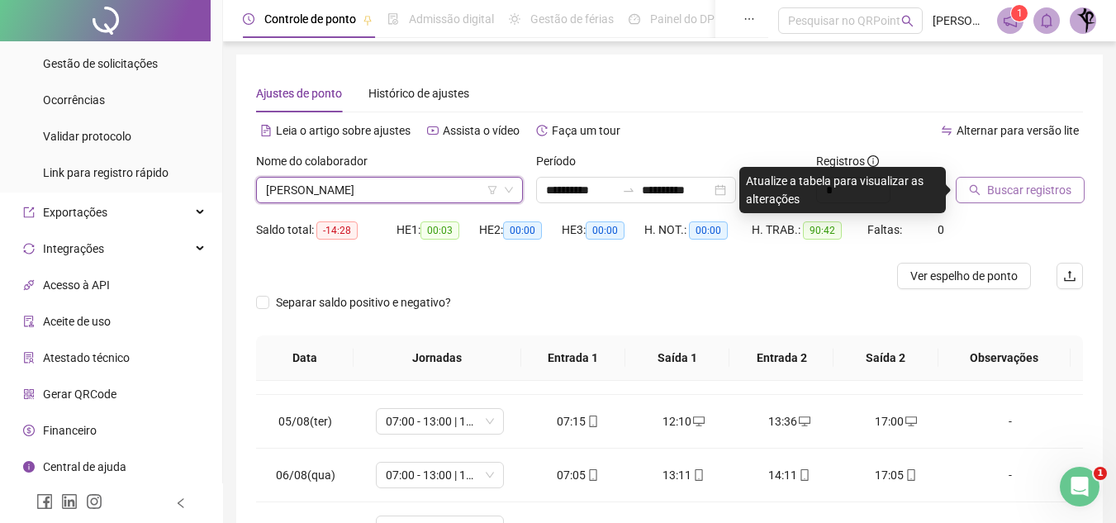
click at [1011, 191] on span "Buscar registros" at bounding box center [1029, 190] width 84 height 18
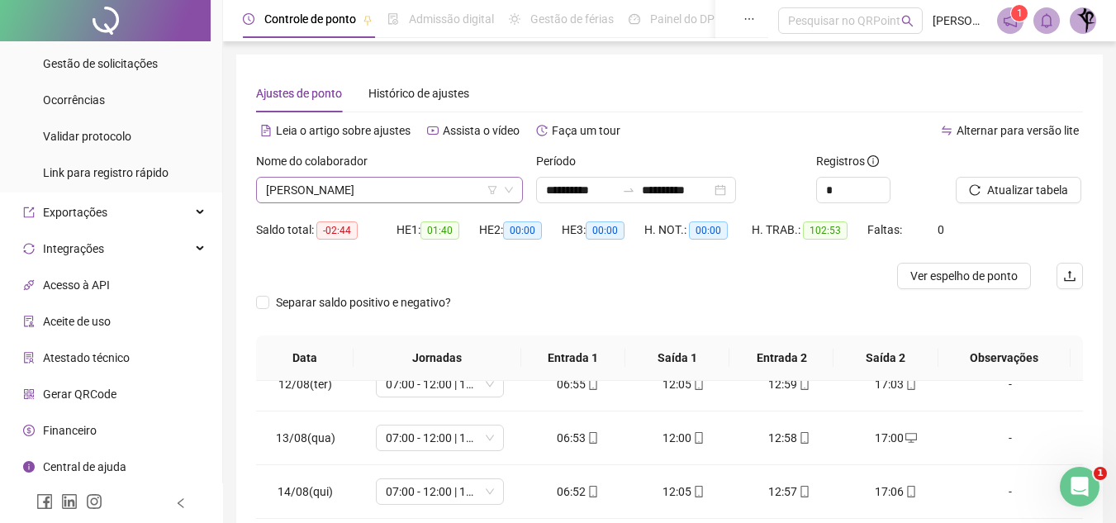
click at [396, 196] on span "[PERSON_NAME]" at bounding box center [389, 190] width 247 height 25
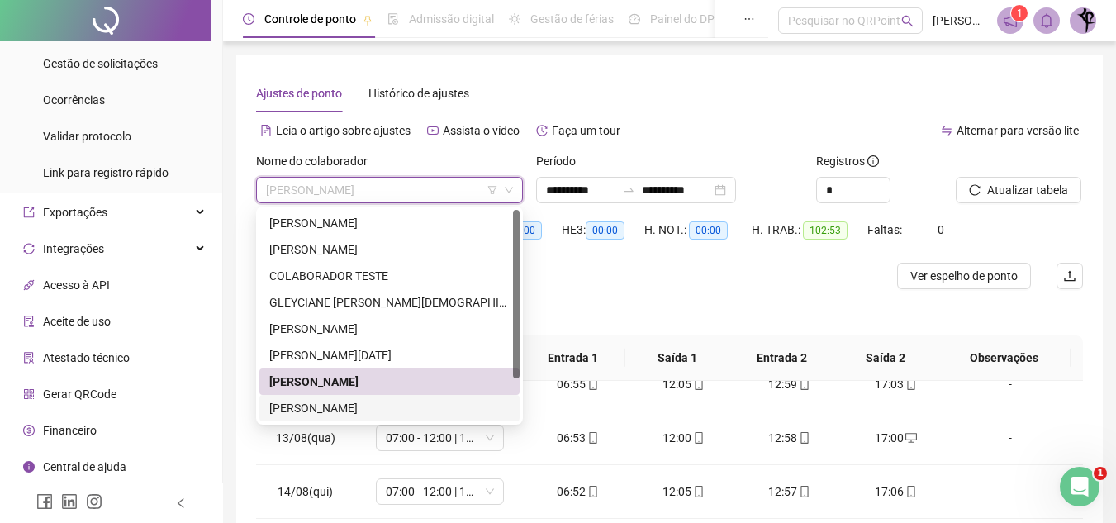
click at [429, 419] on div "[PERSON_NAME]" at bounding box center [389, 408] width 260 height 26
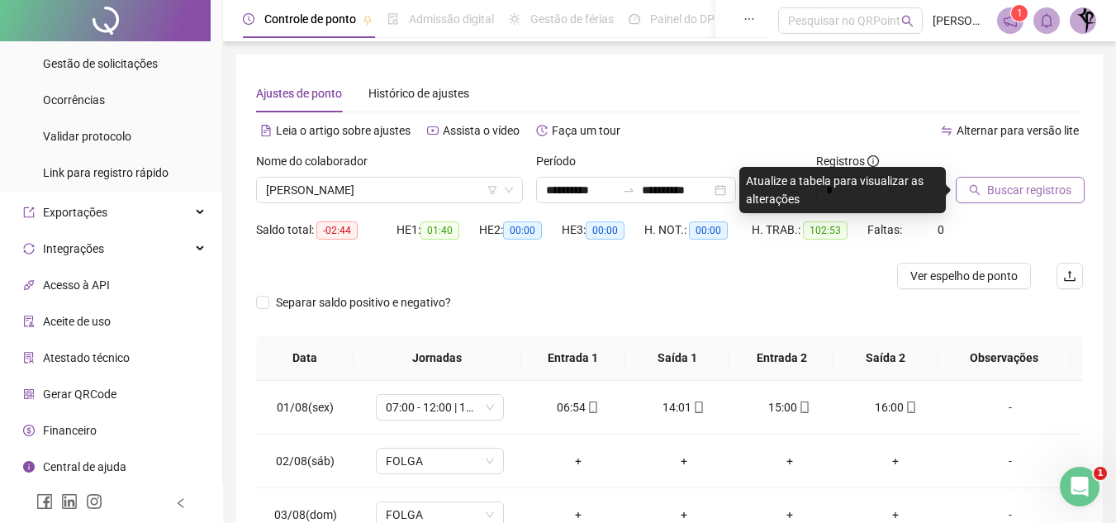
click at [1012, 188] on span "Buscar registros" at bounding box center [1029, 190] width 84 height 18
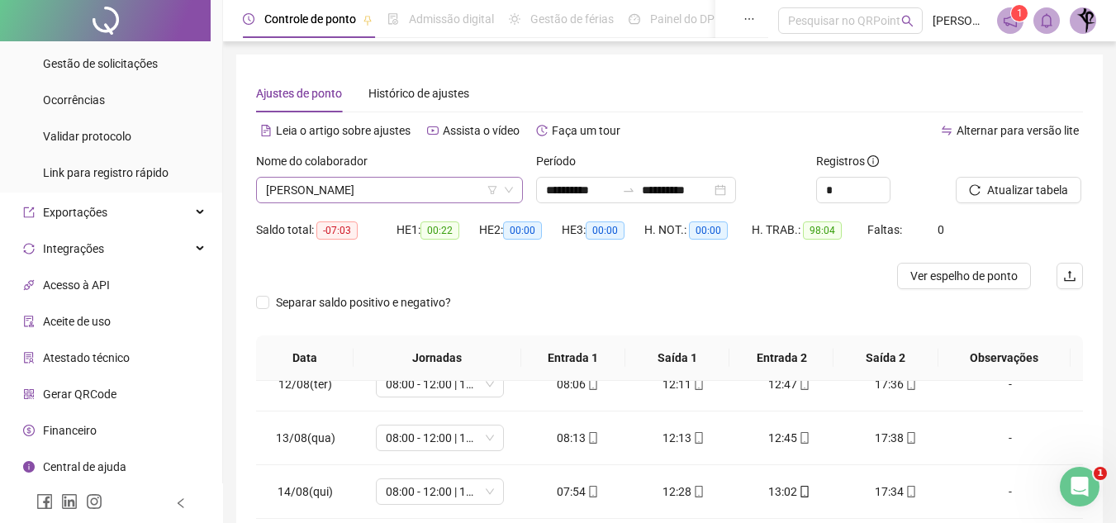
click at [444, 191] on span "[PERSON_NAME]" at bounding box center [389, 190] width 247 height 25
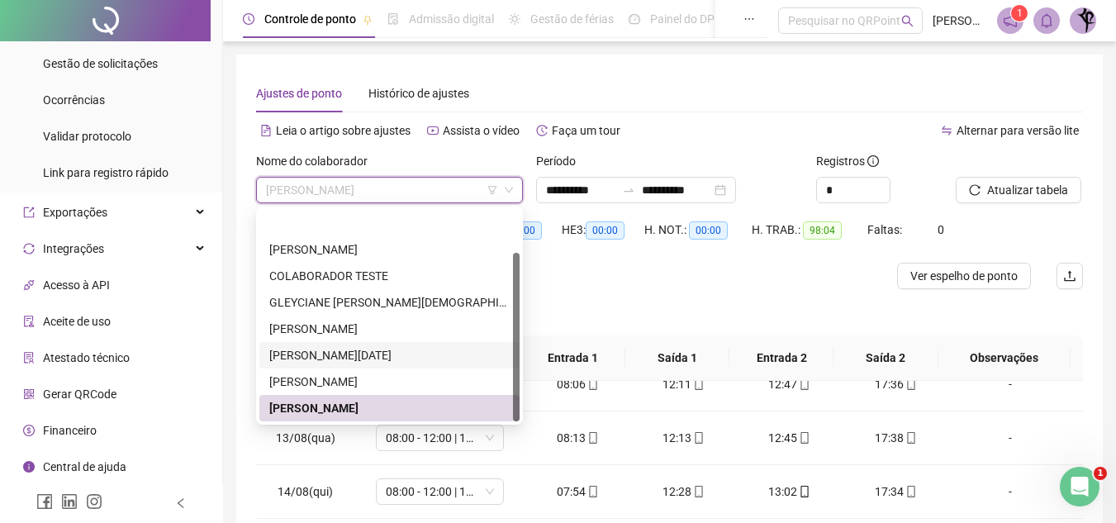
scroll to position [53, 0]
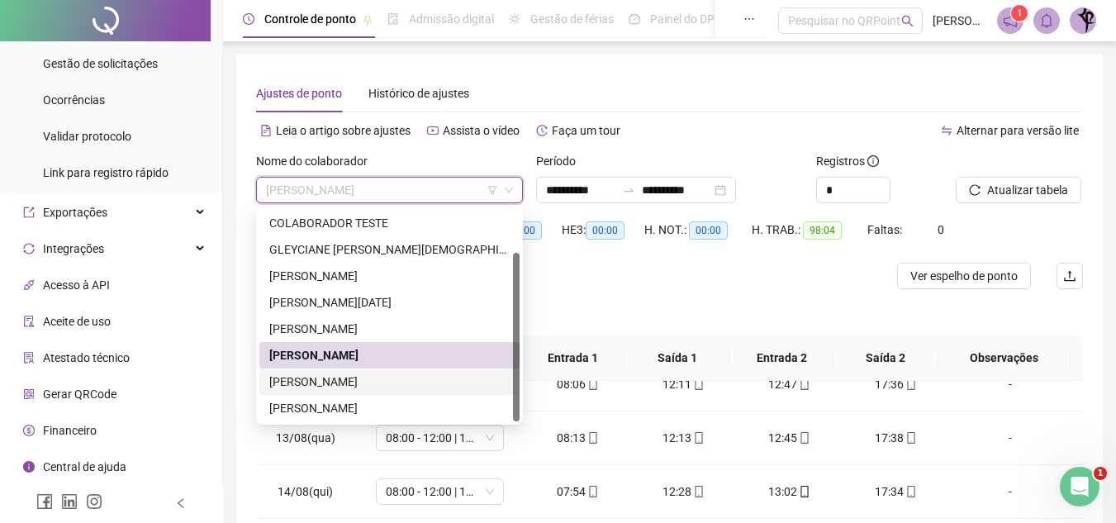
click at [389, 384] on div "[PERSON_NAME]" at bounding box center [389, 381] width 240 height 18
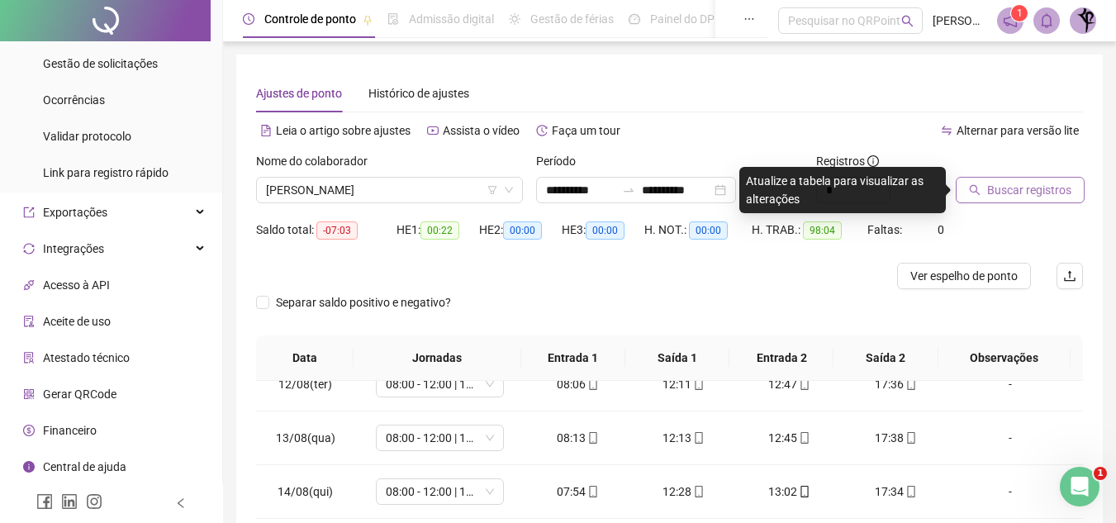
click at [1040, 190] on span "Buscar registros" at bounding box center [1029, 190] width 84 height 18
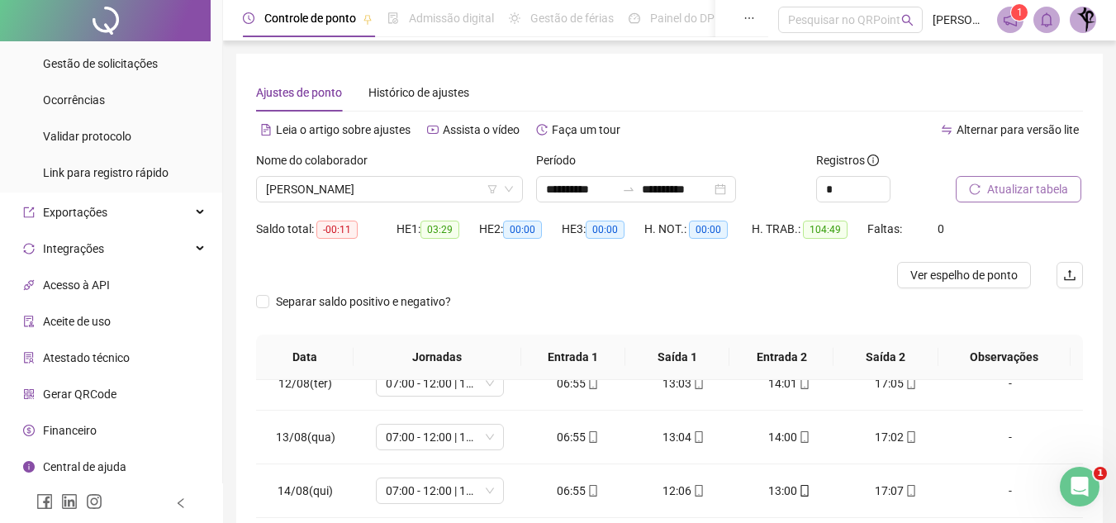
scroll to position [0, 0]
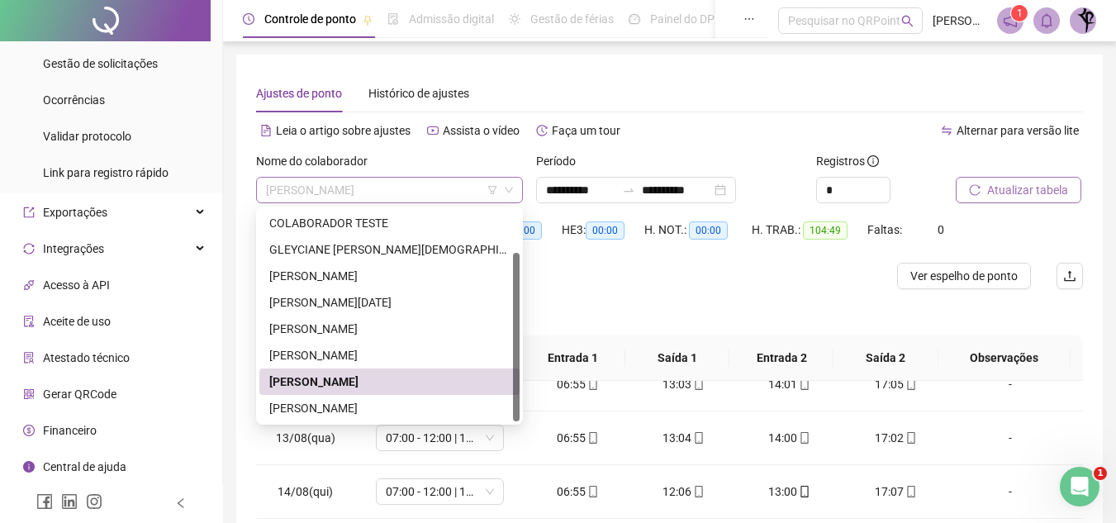
click at [451, 199] on span "[PERSON_NAME]" at bounding box center [389, 190] width 247 height 25
click at [455, 416] on div "[PERSON_NAME]" at bounding box center [389, 408] width 240 height 18
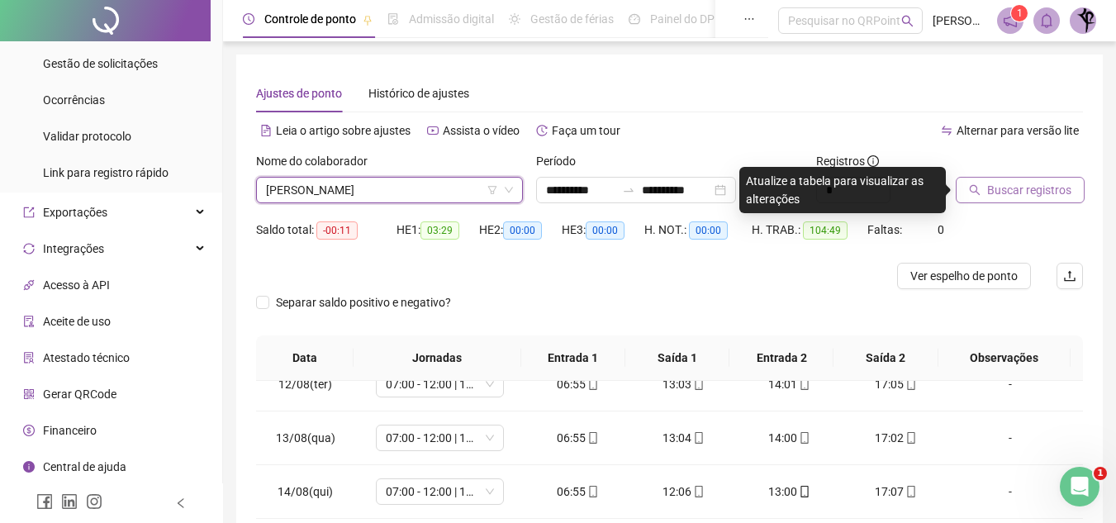
click at [992, 184] on span "Buscar registros" at bounding box center [1029, 190] width 84 height 18
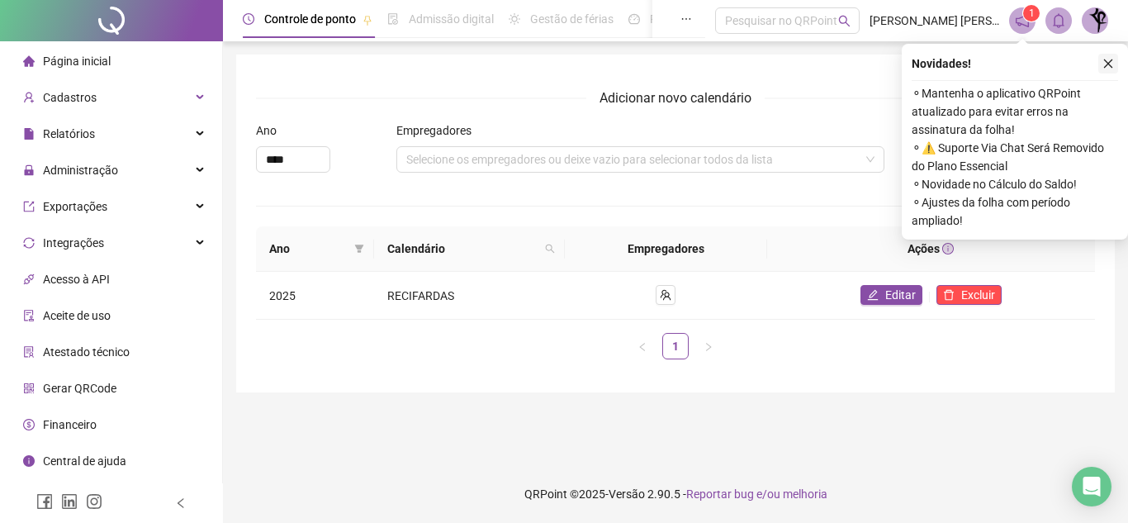
click at [1109, 59] on icon "close" at bounding box center [1108, 64] width 12 height 12
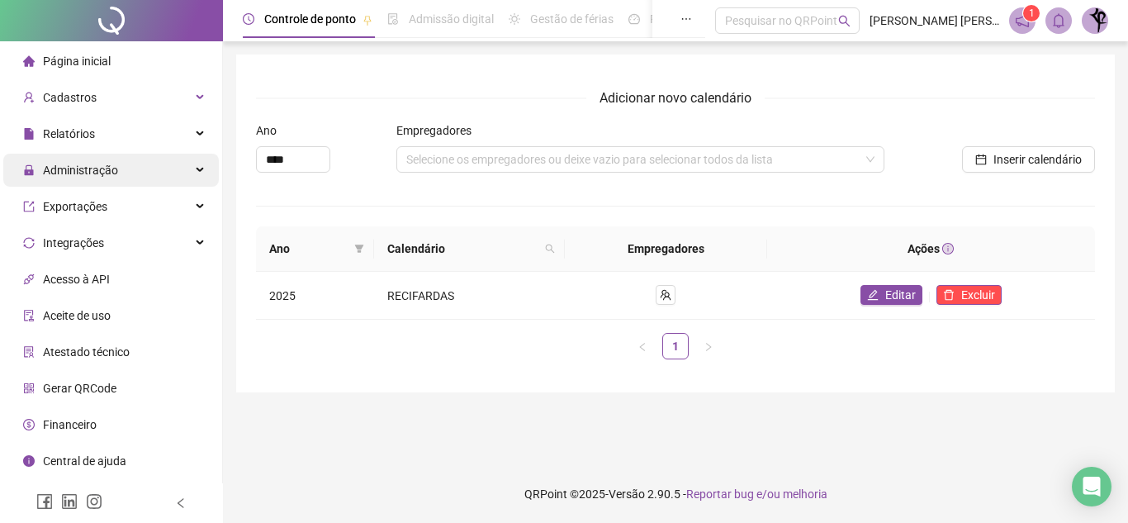
click at [102, 169] on span "Administração" at bounding box center [80, 170] width 75 height 13
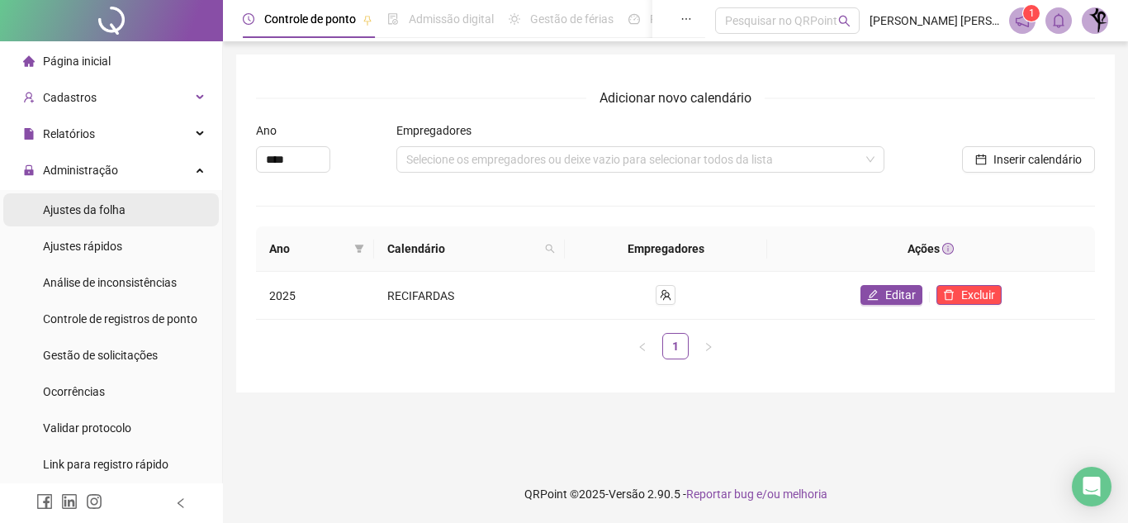
click at [130, 206] on li "Ajustes da folha" at bounding box center [111, 209] width 216 height 33
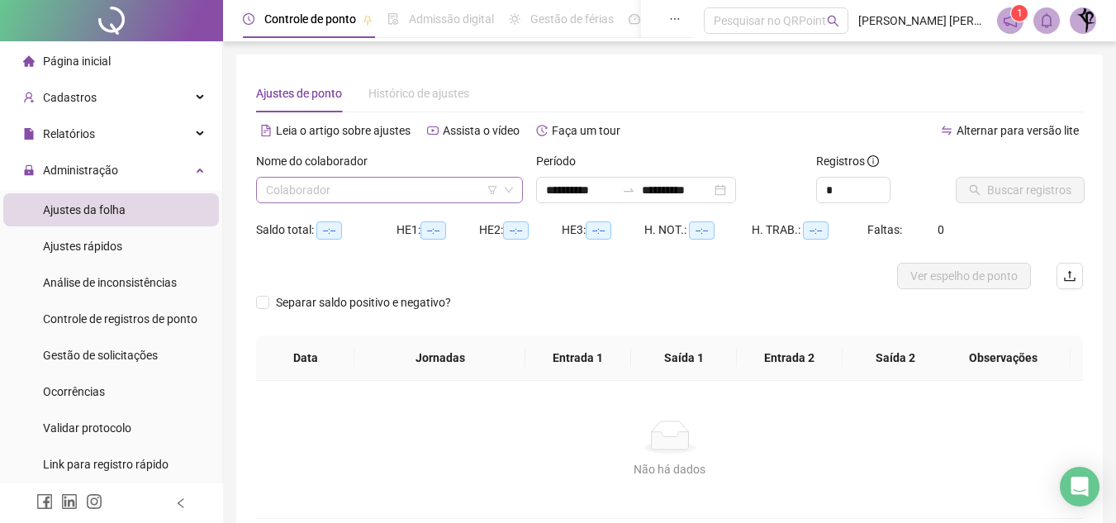
click at [368, 187] on input "search" at bounding box center [382, 190] width 232 height 25
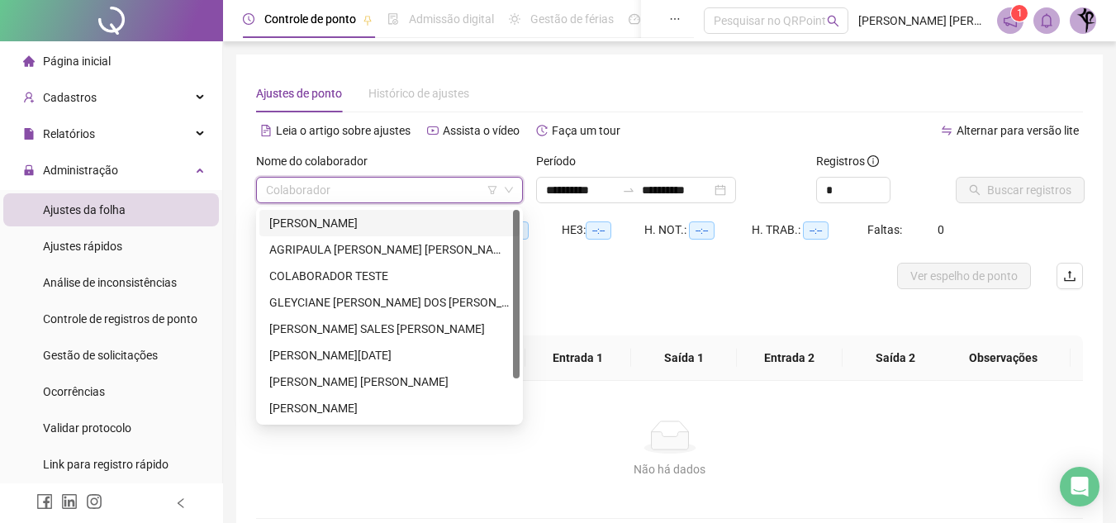
click at [376, 221] on div "[PERSON_NAME]" at bounding box center [389, 223] width 240 height 18
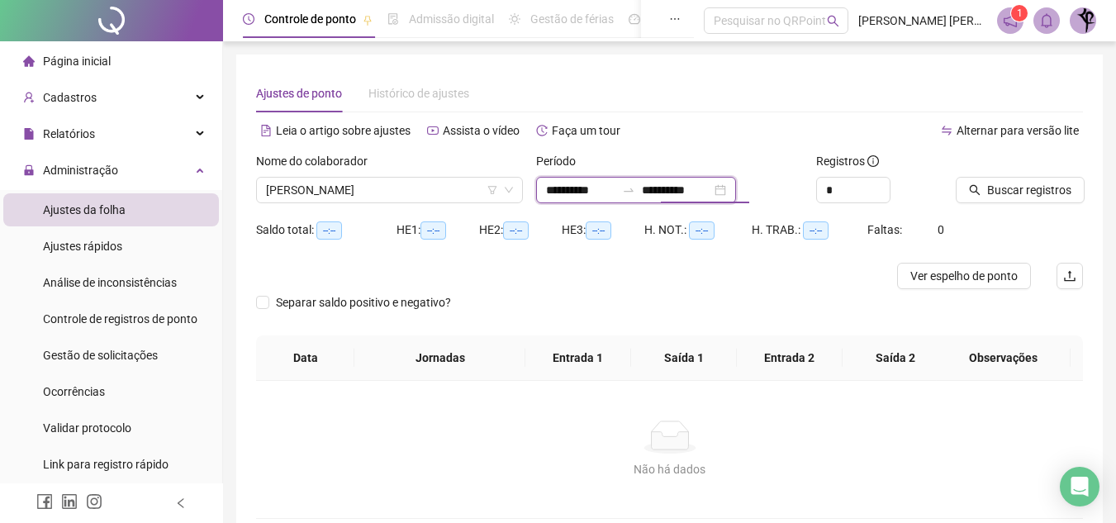
click at [703, 185] on input "**********" at bounding box center [676, 190] width 69 height 18
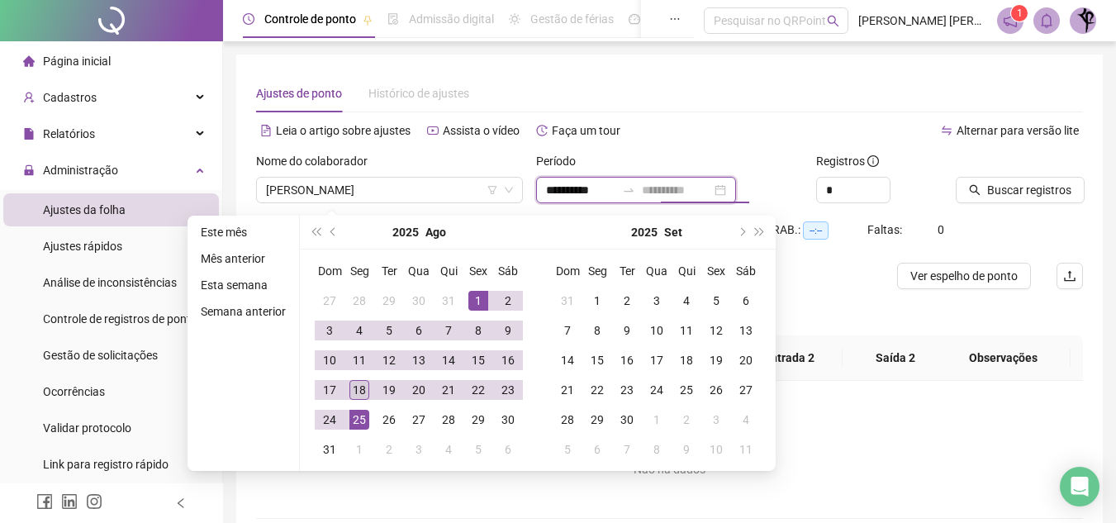
type input "**********"
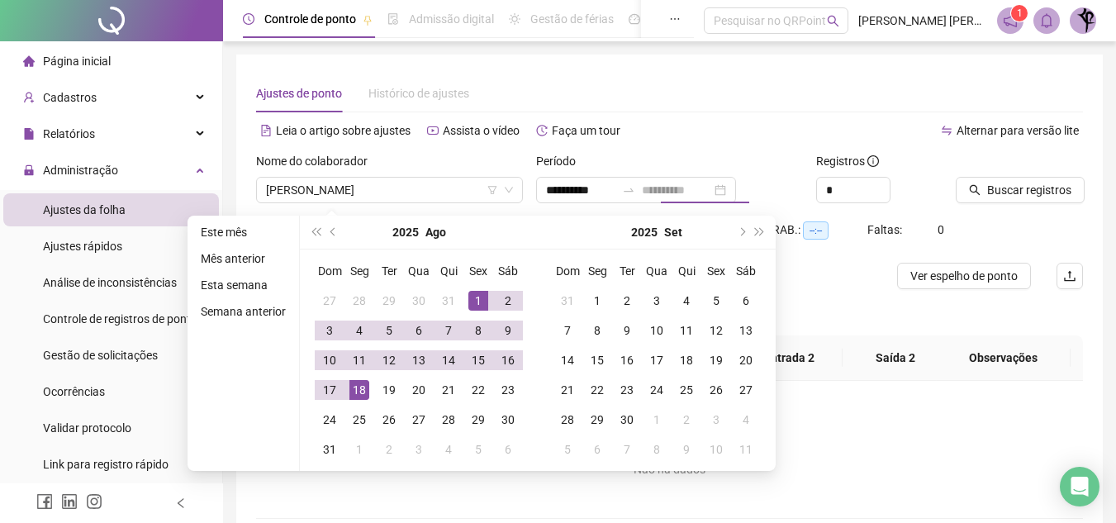
click at [360, 391] on div "18" at bounding box center [359, 390] width 20 height 20
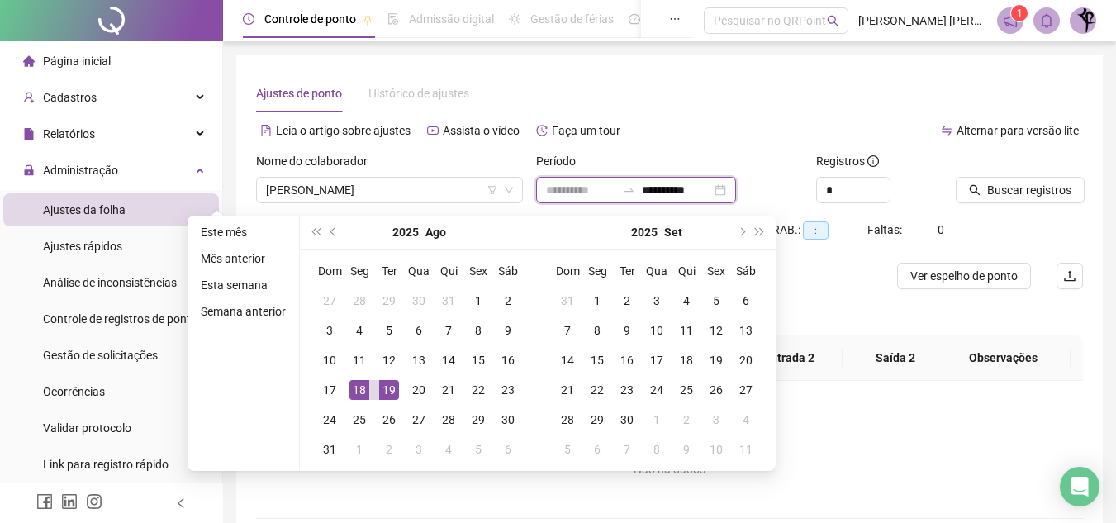
type input "**********"
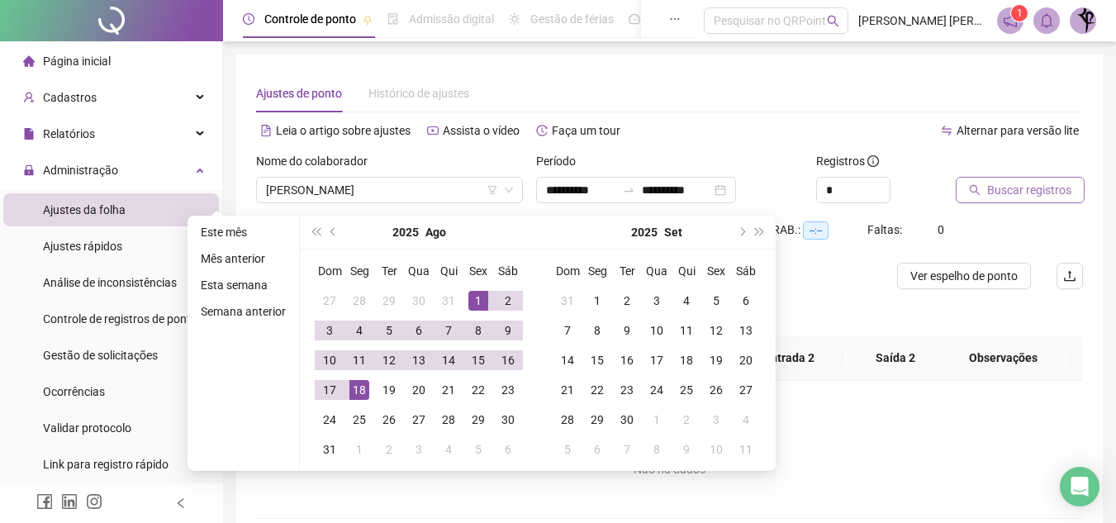
click at [991, 193] on span "Buscar registros" at bounding box center [1029, 190] width 84 height 18
